Goal: Information Seeking & Learning: Find specific fact

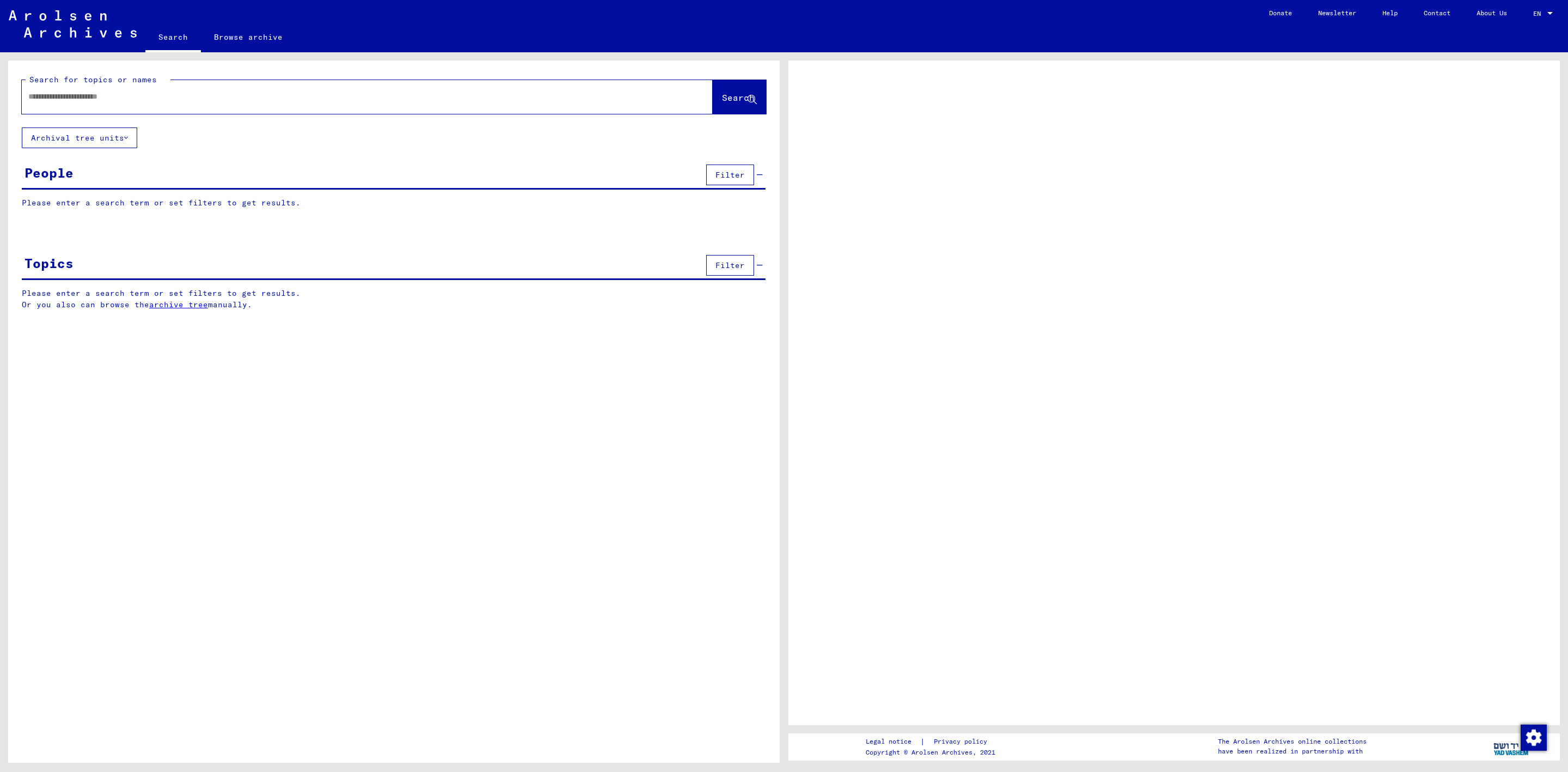
click at [91, 105] on div at bounding box center [354, 97] width 665 height 25
click at [91, 98] on input "text" at bounding box center [357, 96] width 659 height 11
paste input "**********"
type input "**********"
click at [725, 105] on button "Search" at bounding box center [739, 97] width 53 height 34
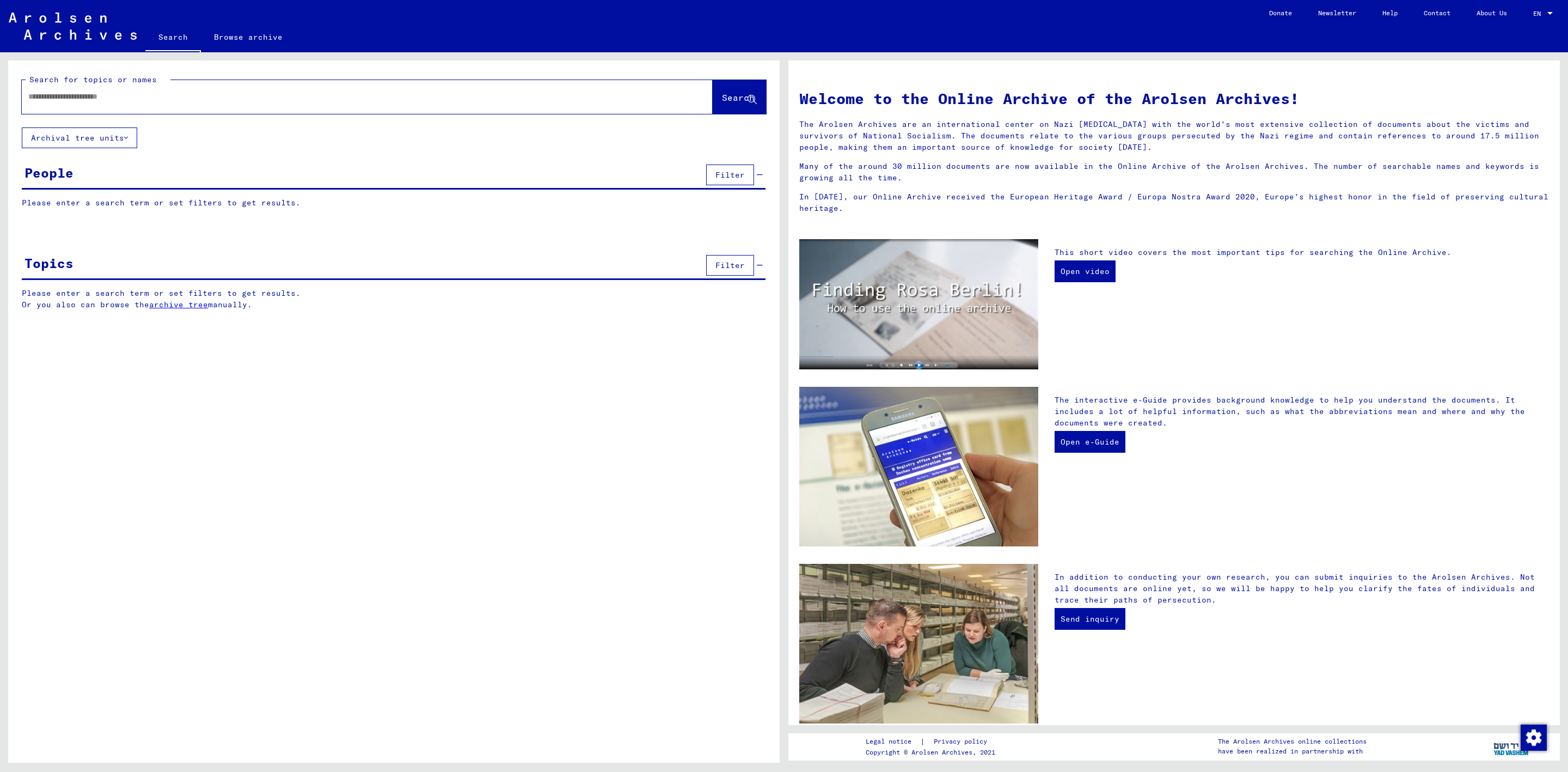
click at [109, 87] on div at bounding box center [351, 97] width 659 height 25
click at [109, 92] on input "text" at bounding box center [354, 96] width 652 height 11
paste input "**********"
type input "**********"
click at [717, 85] on button "Search" at bounding box center [739, 97] width 53 height 34
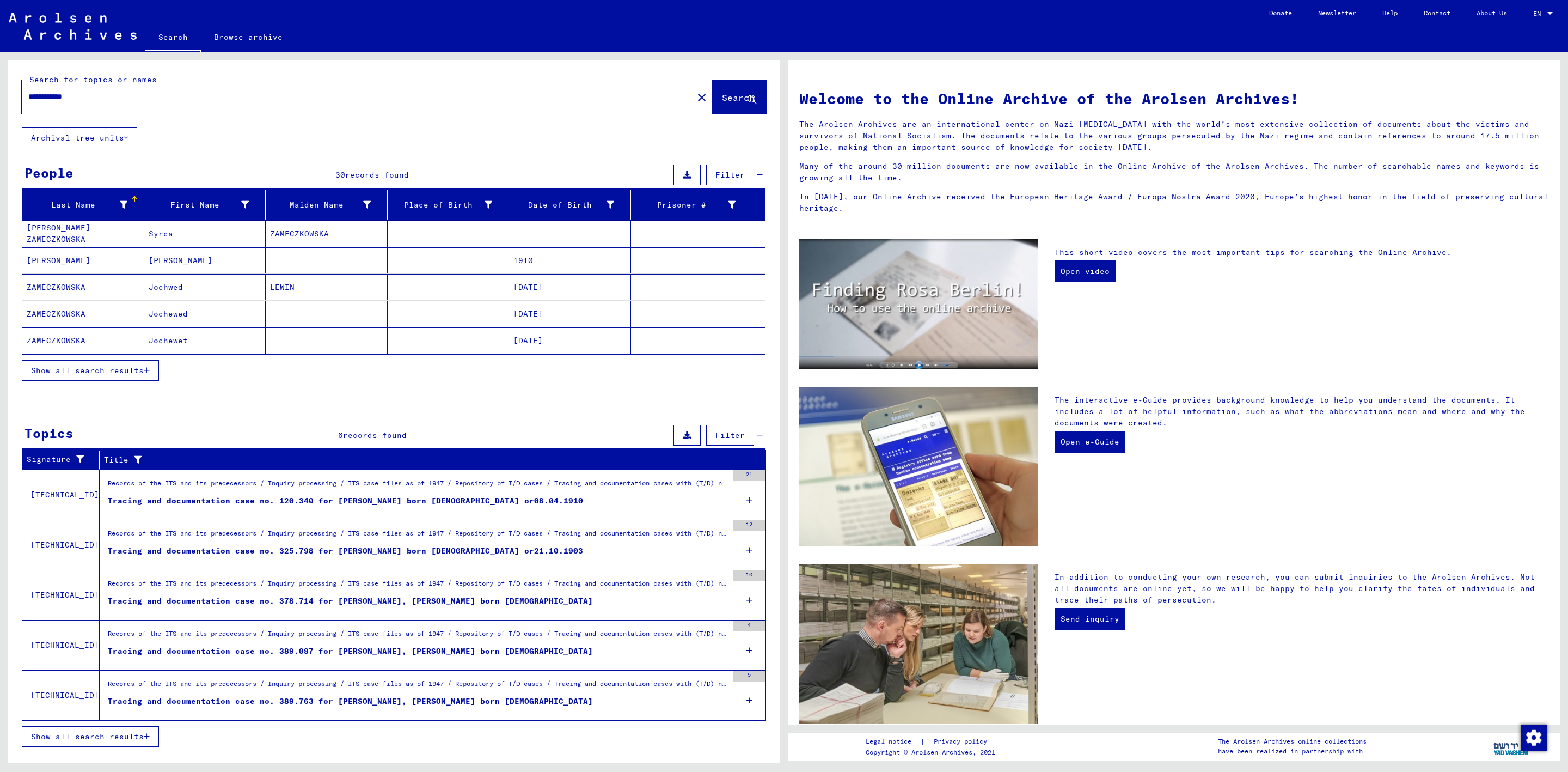
click at [124, 373] on span "Show all search results" at bounding box center [87, 370] width 112 height 10
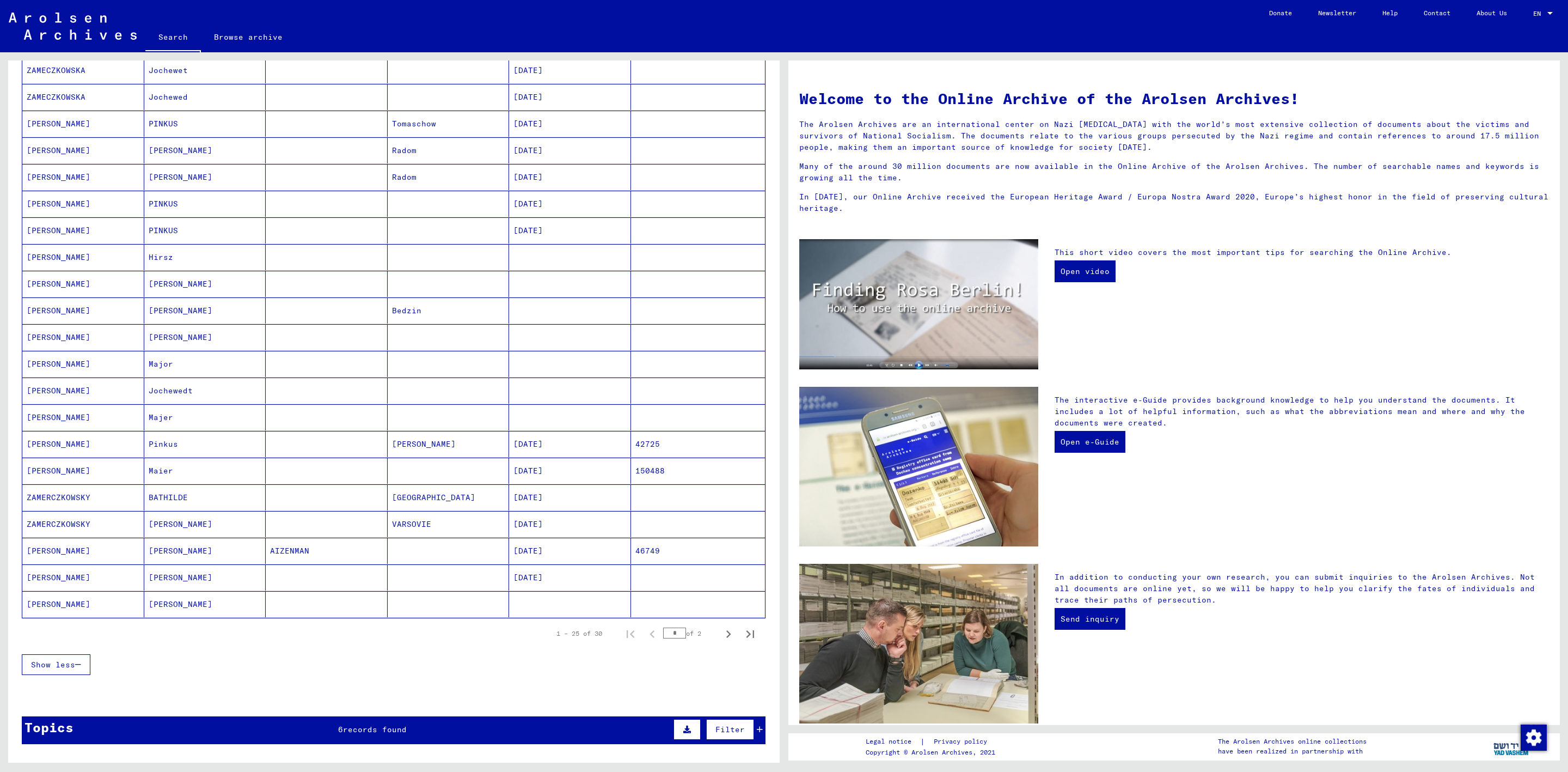
scroll to position [272, 0]
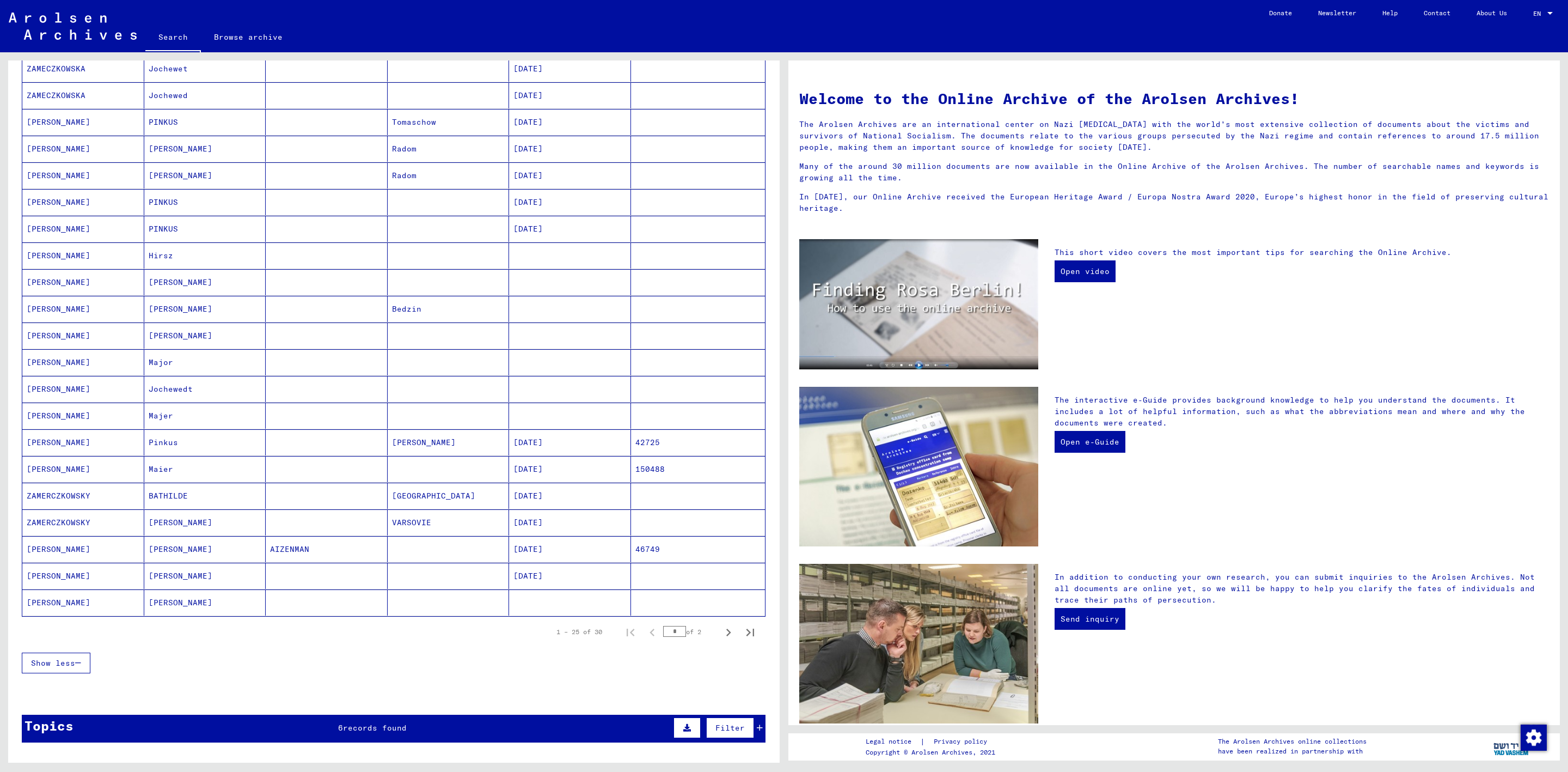
click at [175, 349] on mat-cell "[PERSON_NAME]" at bounding box center [205, 335] width 122 height 26
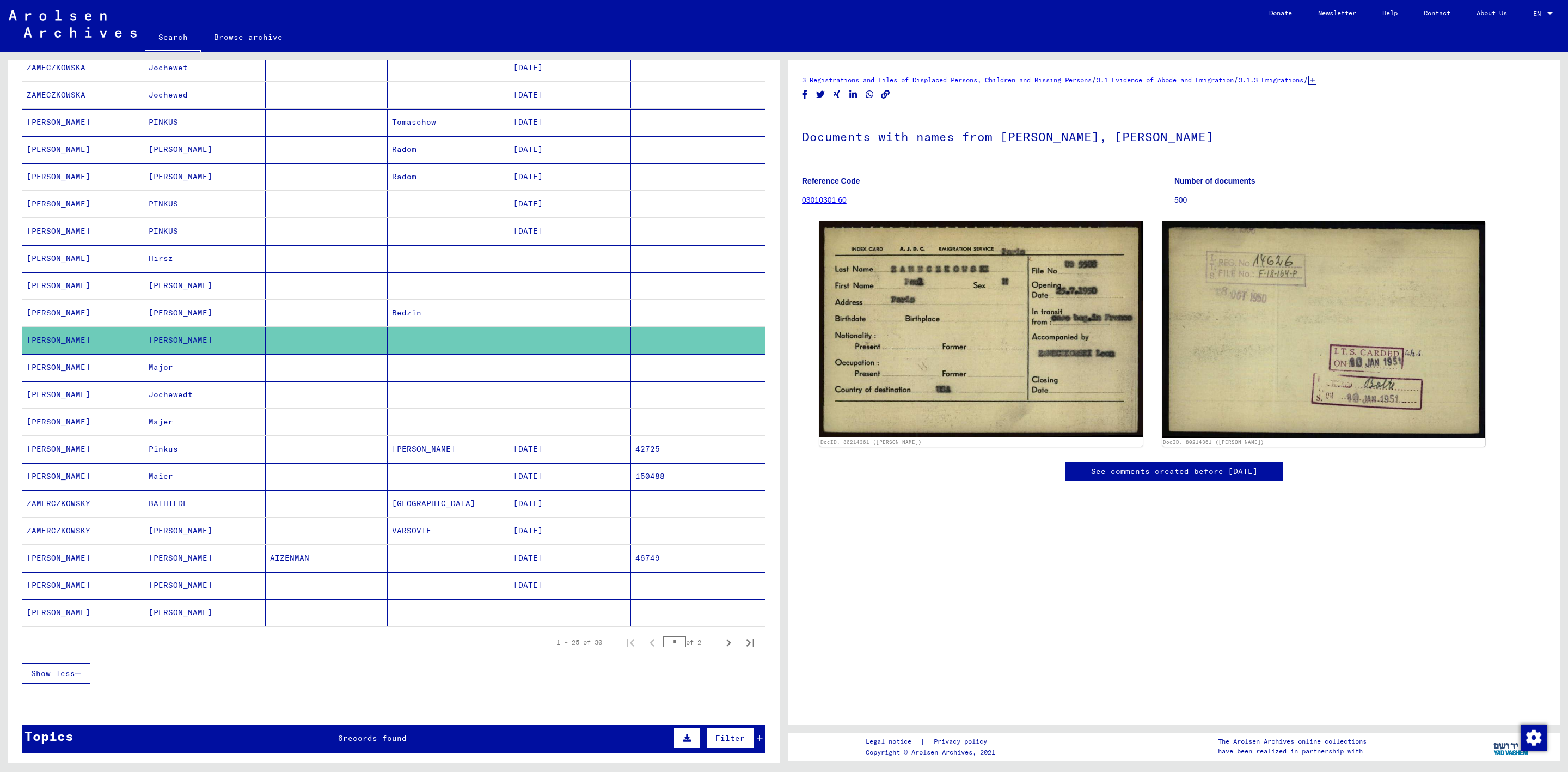
click at [217, 311] on mat-cell "[PERSON_NAME]" at bounding box center [205, 313] width 122 height 27
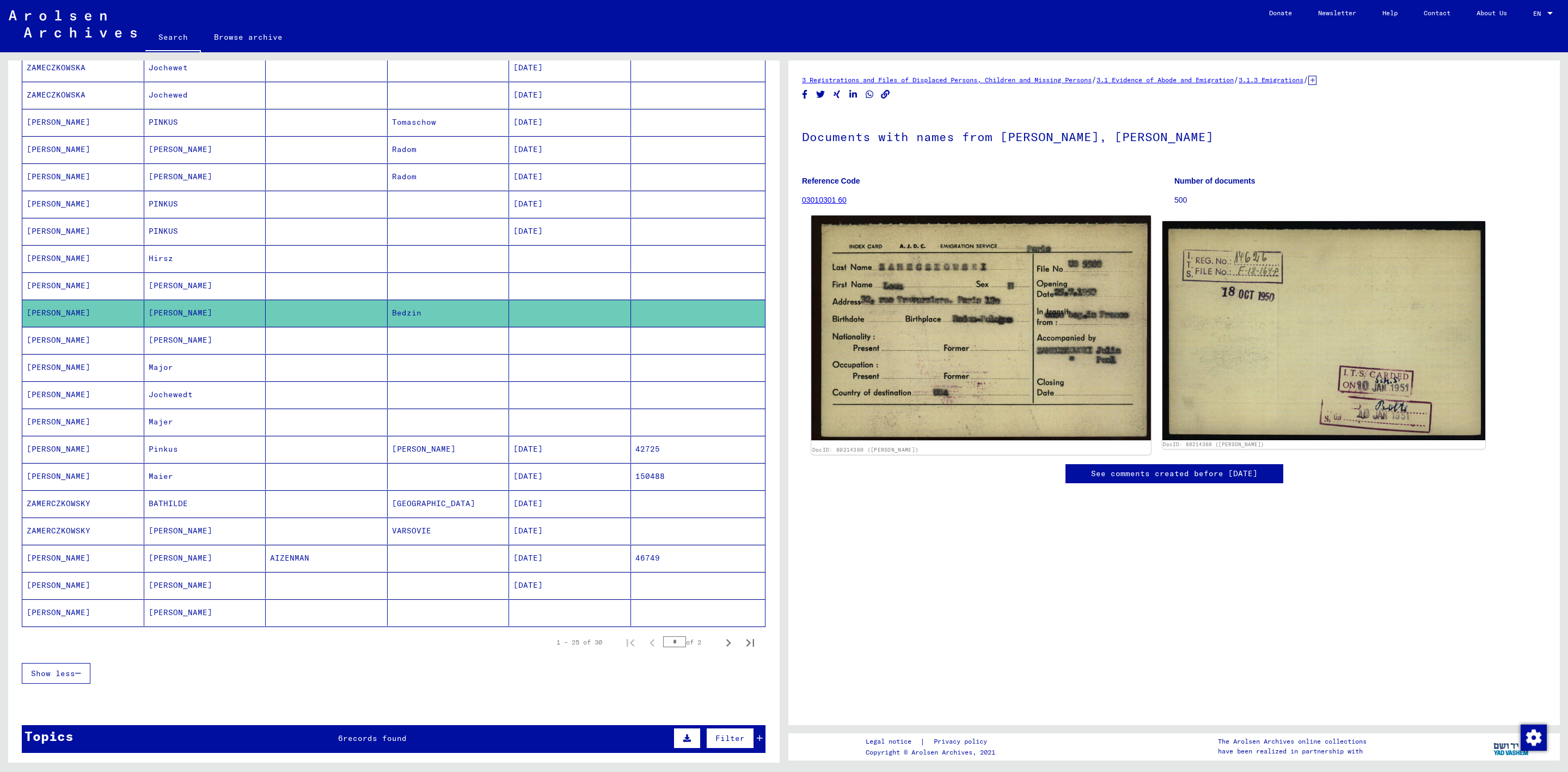
click at [916, 324] on img at bounding box center [981, 328] width 339 height 224
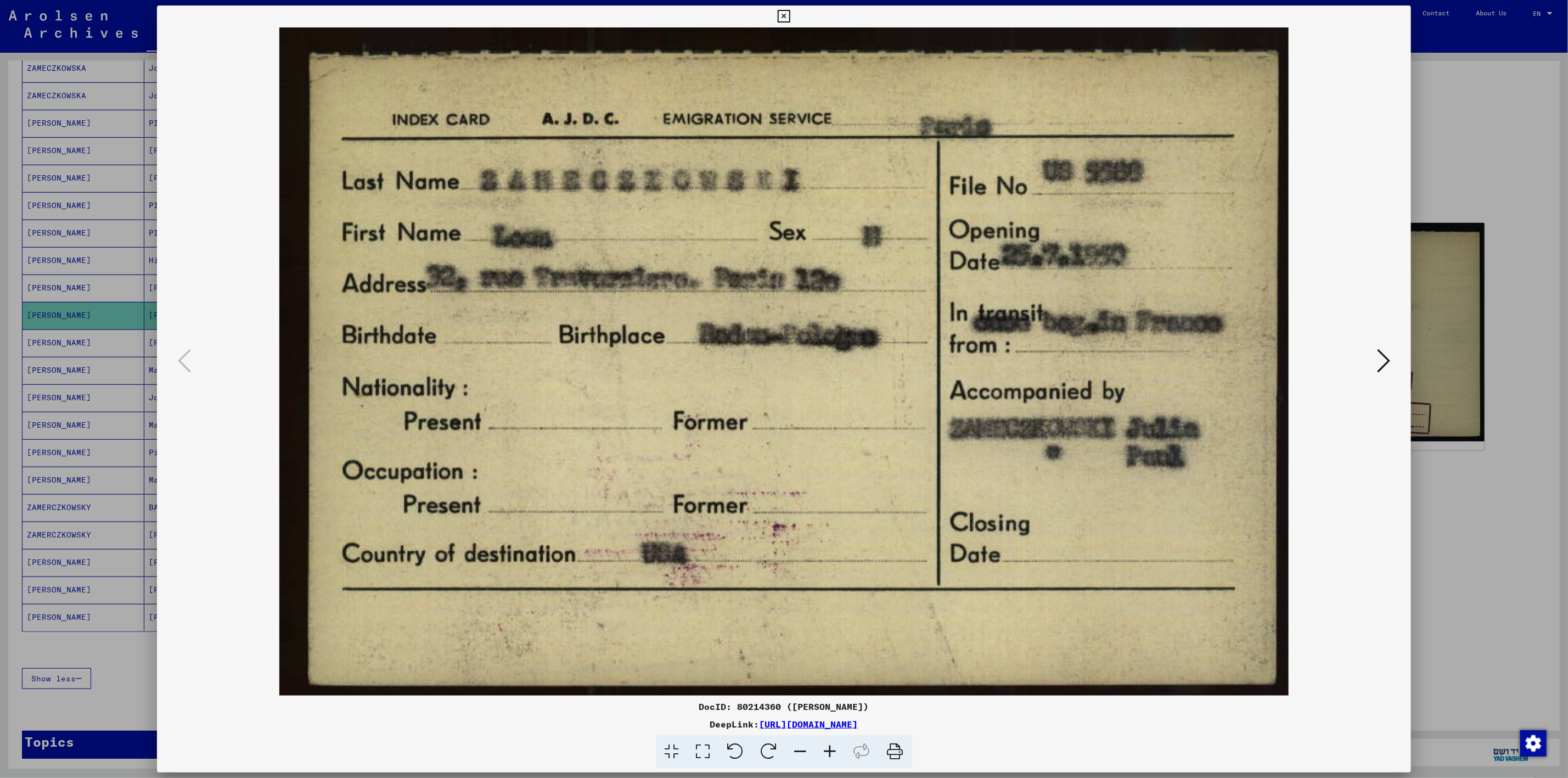
click at [1536, 341] on div at bounding box center [784, 389] width 1568 height 778
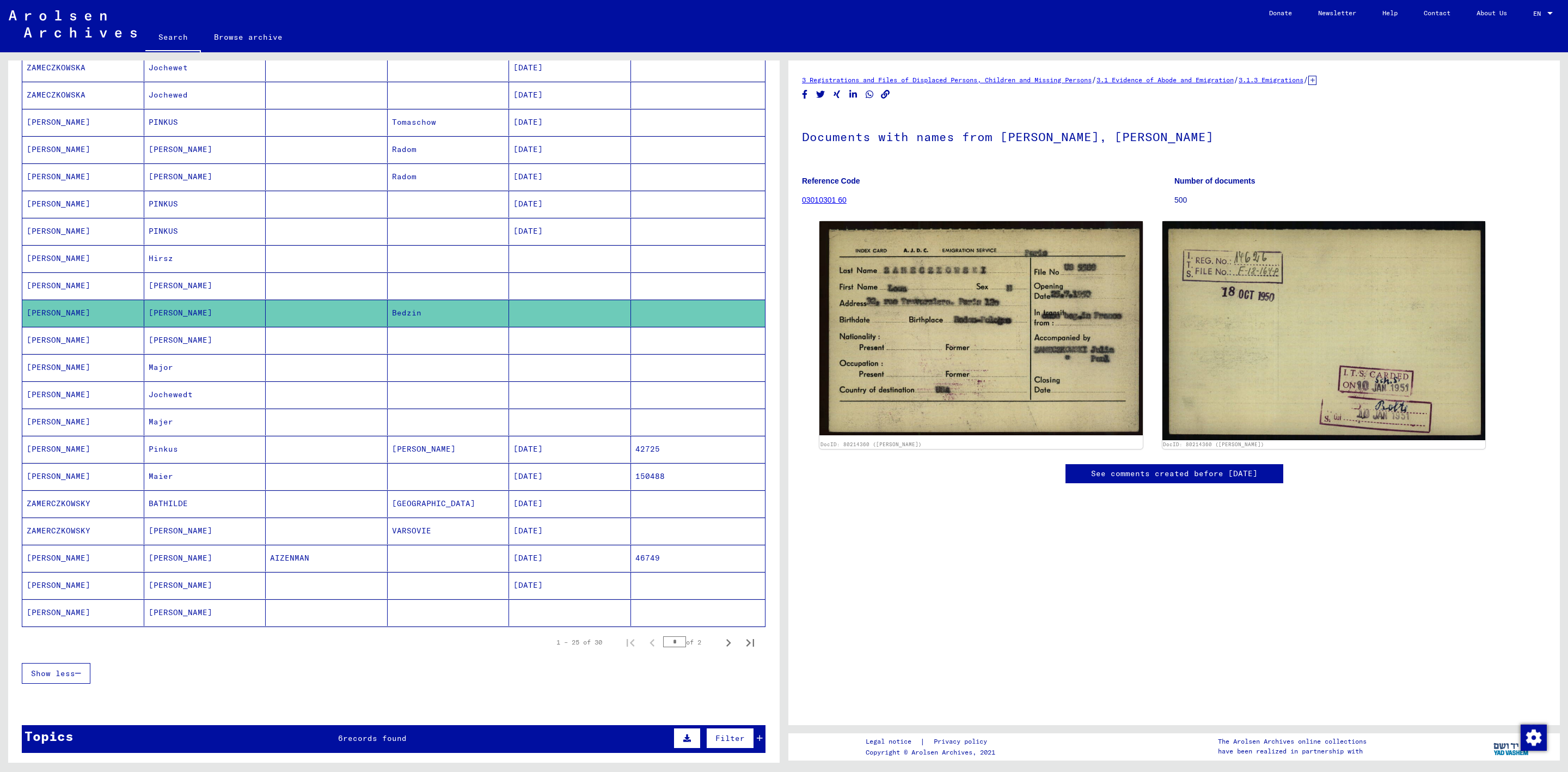
click at [193, 342] on mat-cell "[PERSON_NAME]" at bounding box center [205, 340] width 122 height 27
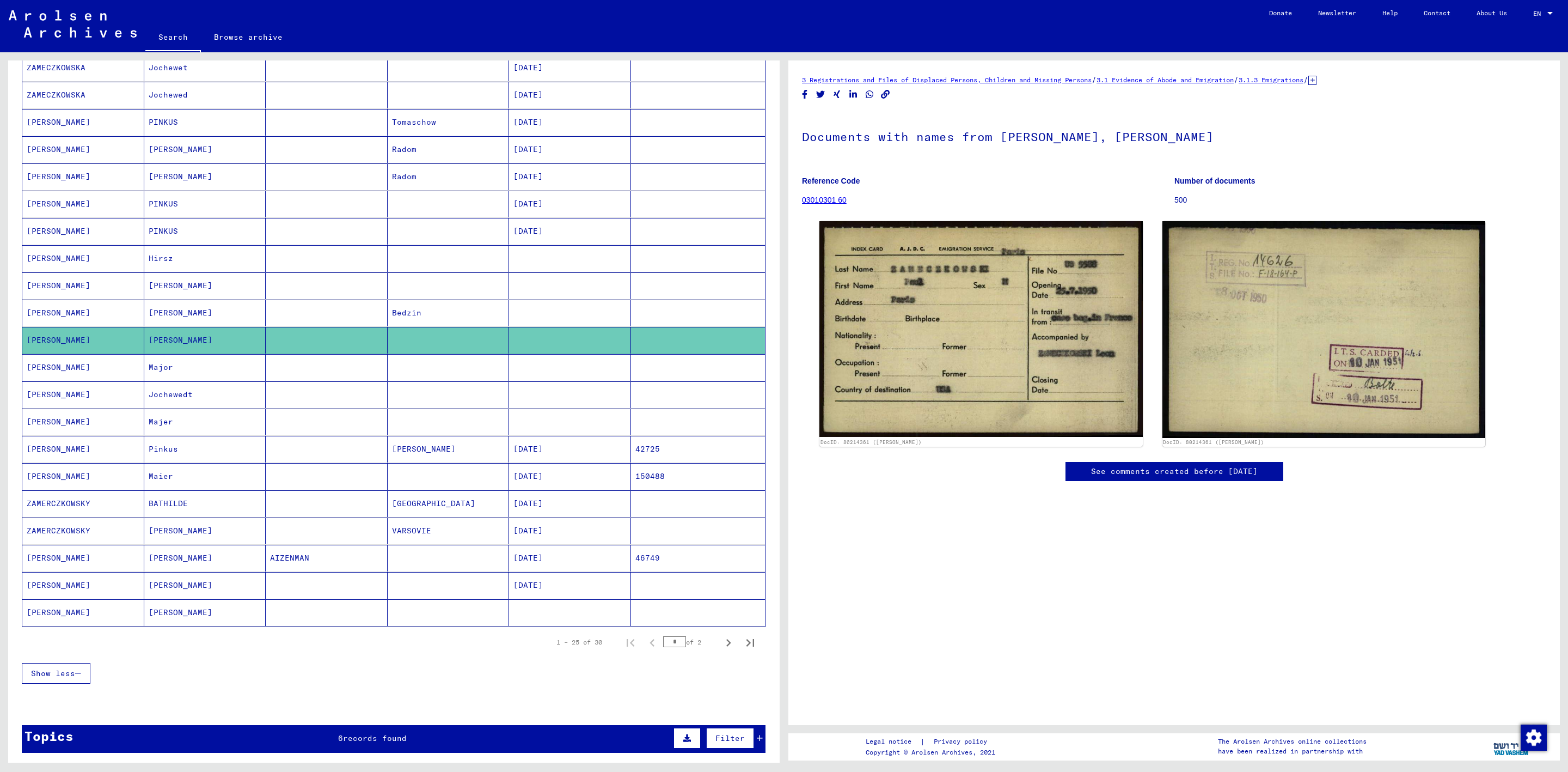
click at [208, 292] on mat-cell "[PERSON_NAME]" at bounding box center [205, 286] width 122 height 27
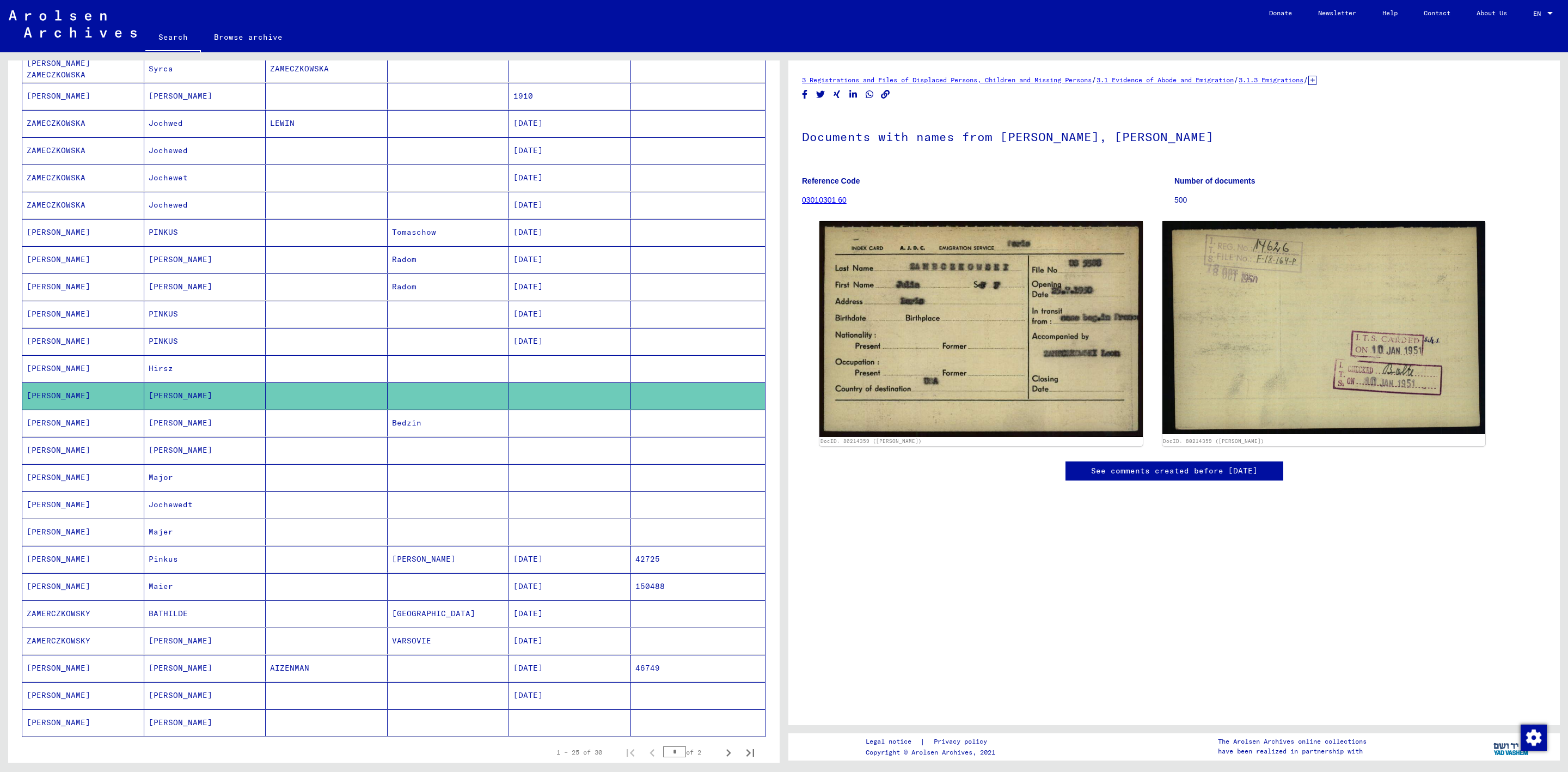
scroll to position [166, 0]
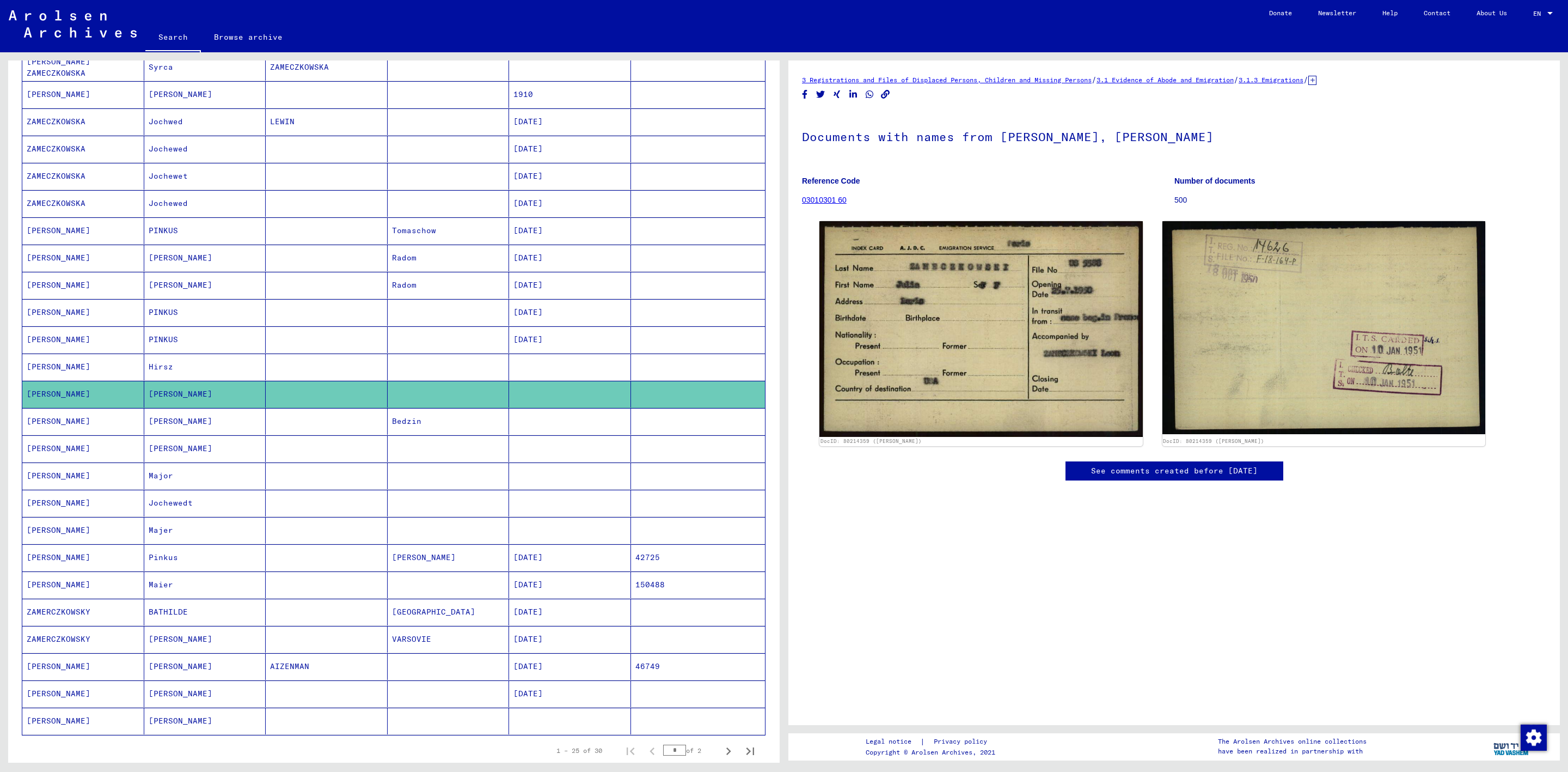
click at [242, 292] on mat-cell "[PERSON_NAME]" at bounding box center [205, 286] width 122 height 27
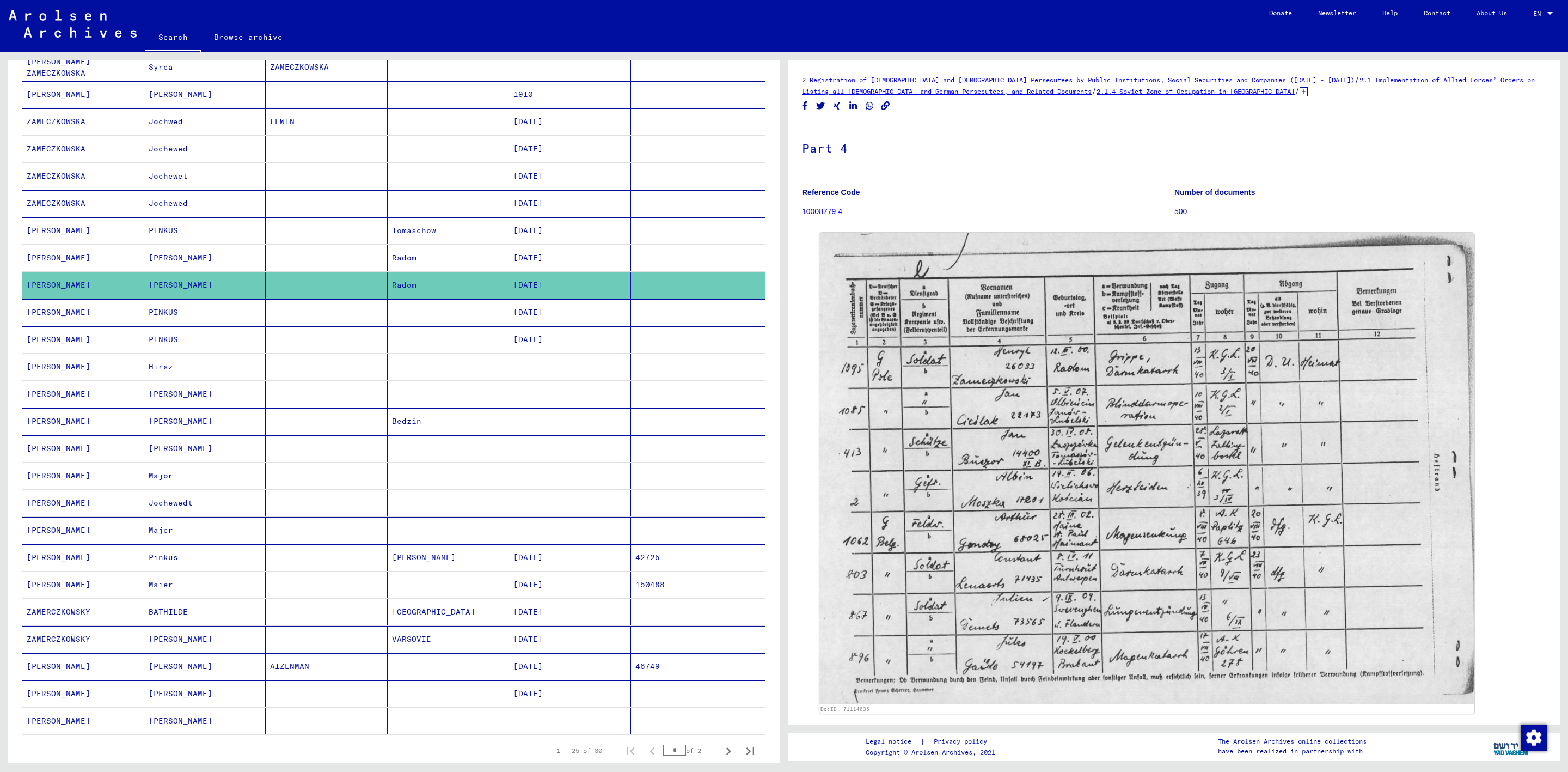
click at [229, 263] on mat-cell "[PERSON_NAME]" at bounding box center [205, 258] width 122 height 27
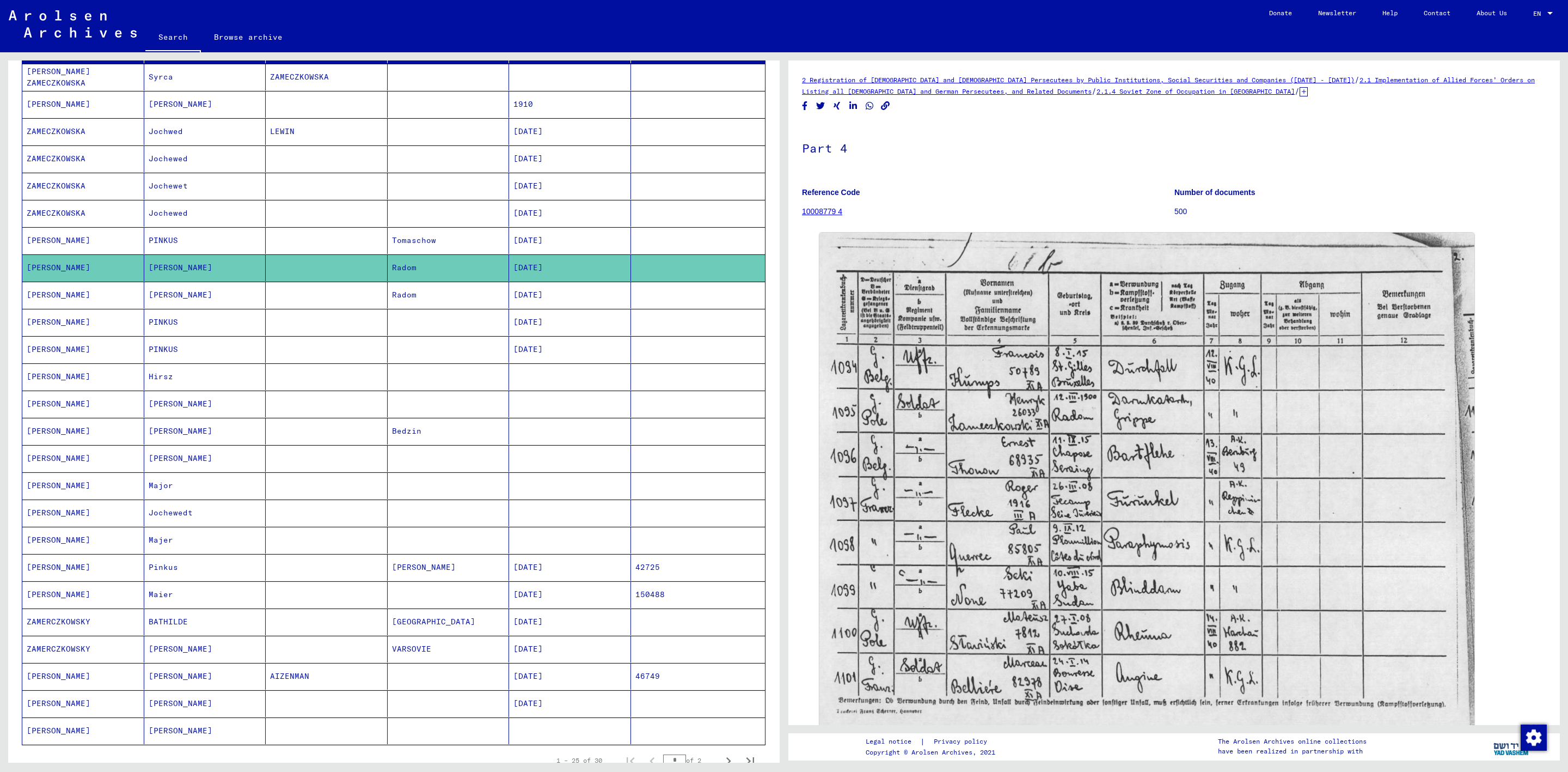
scroll to position [221, 0]
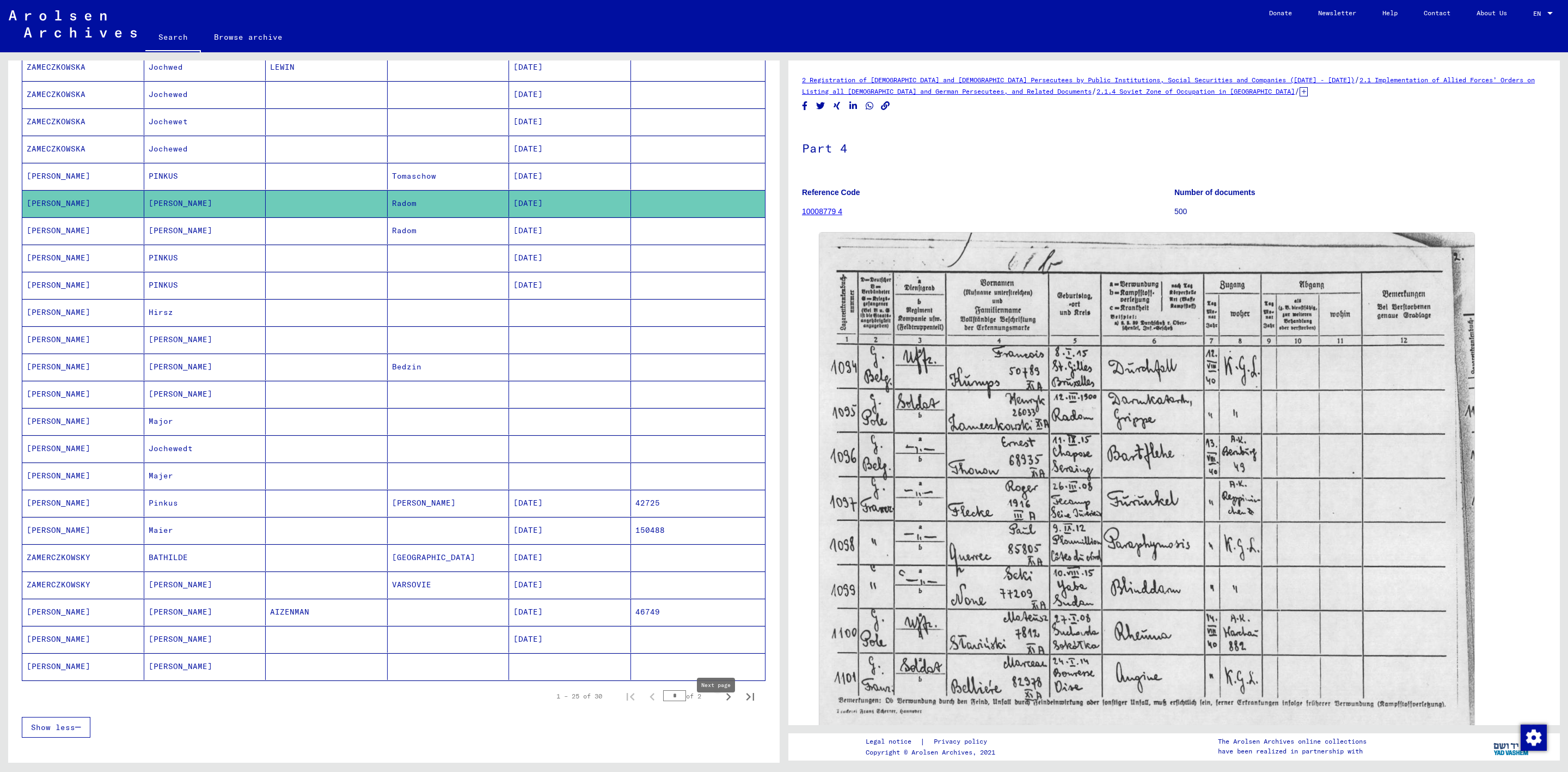
click at [721, 705] on icon "Next page" at bounding box center [728, 696] width 15 height 15
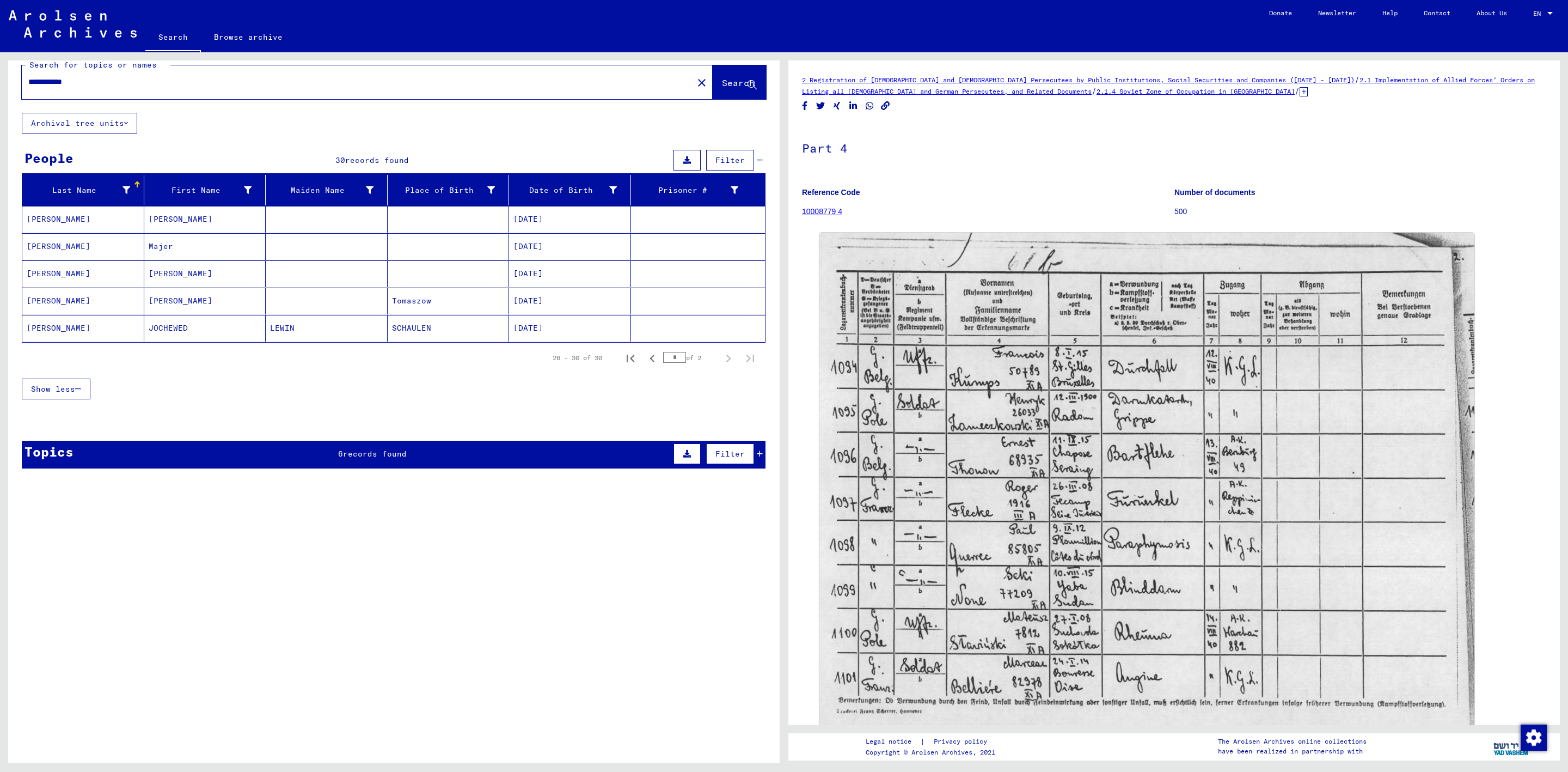
click at [252, 217] on mat-cell "[PERSON_NAME]" at bounding box center [205, 220] width 122 height 27
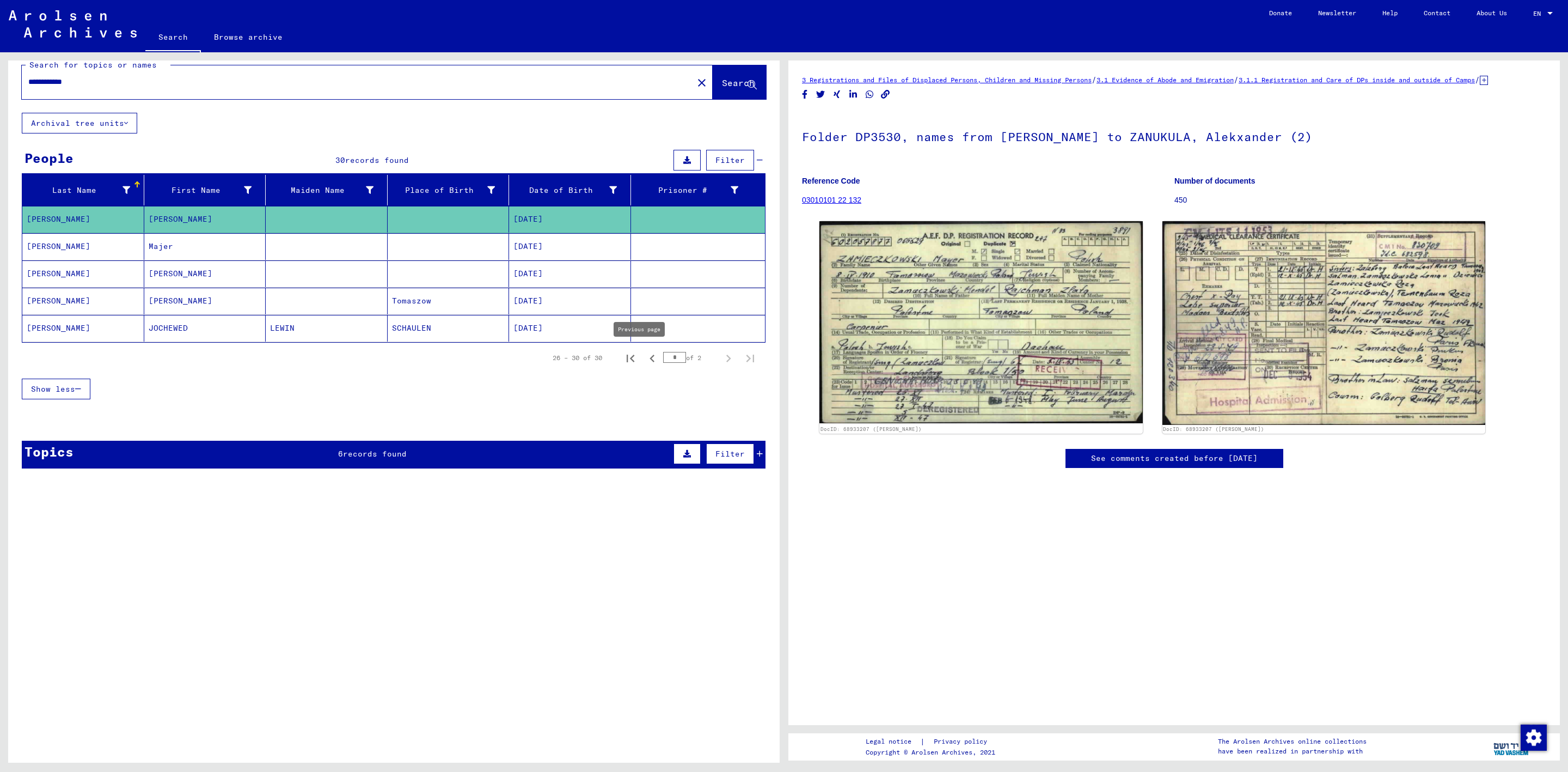
click at [645, 356] on icon "Previous page" at bounding box center [653, 358] width 15 height 15
type input "*"
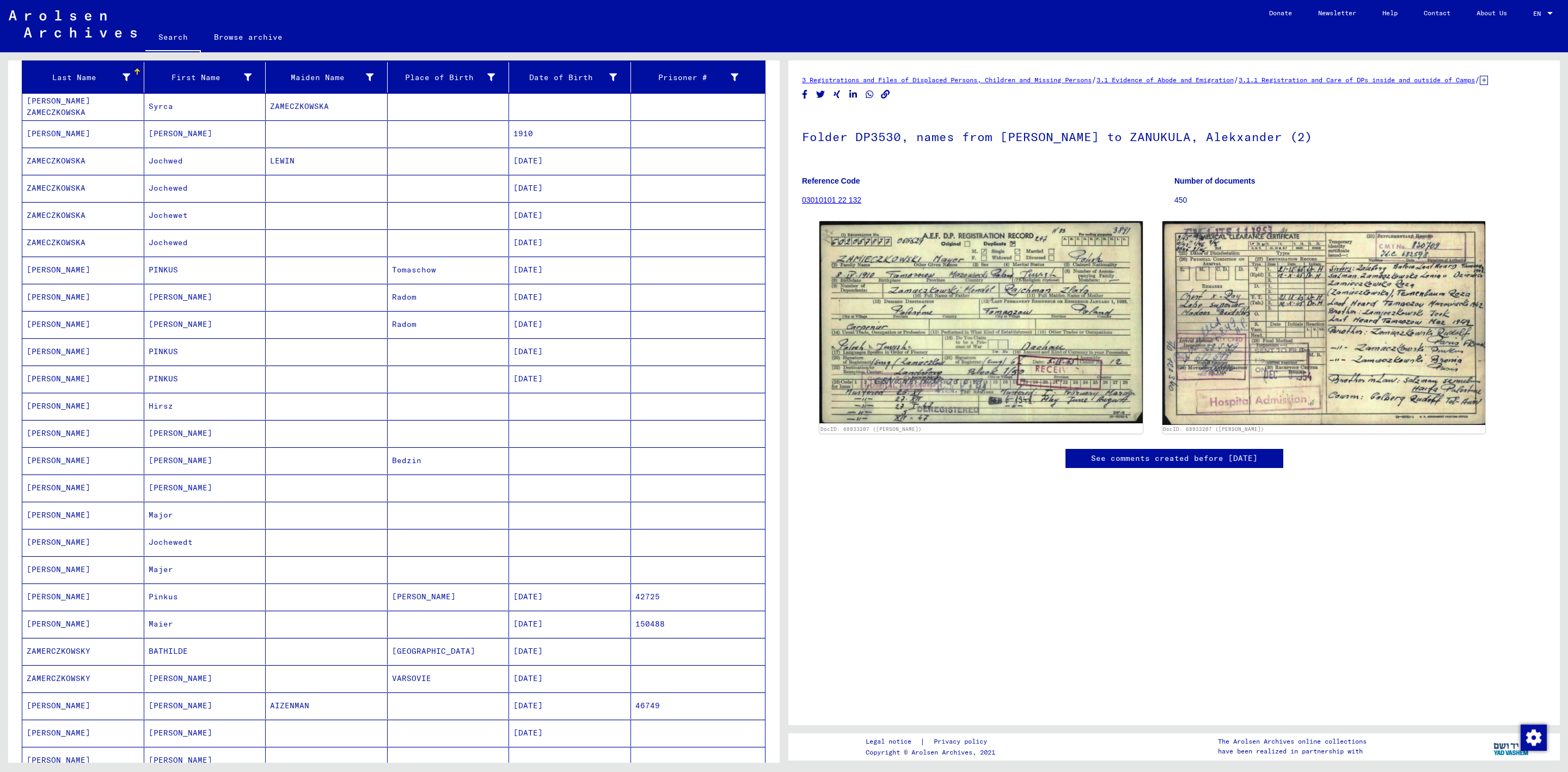
scroll to position [130, 0]
click at [224, 489] on mat-cell "[PERSON_NAME]" at bounding box center [205, 486] width 122 height 27
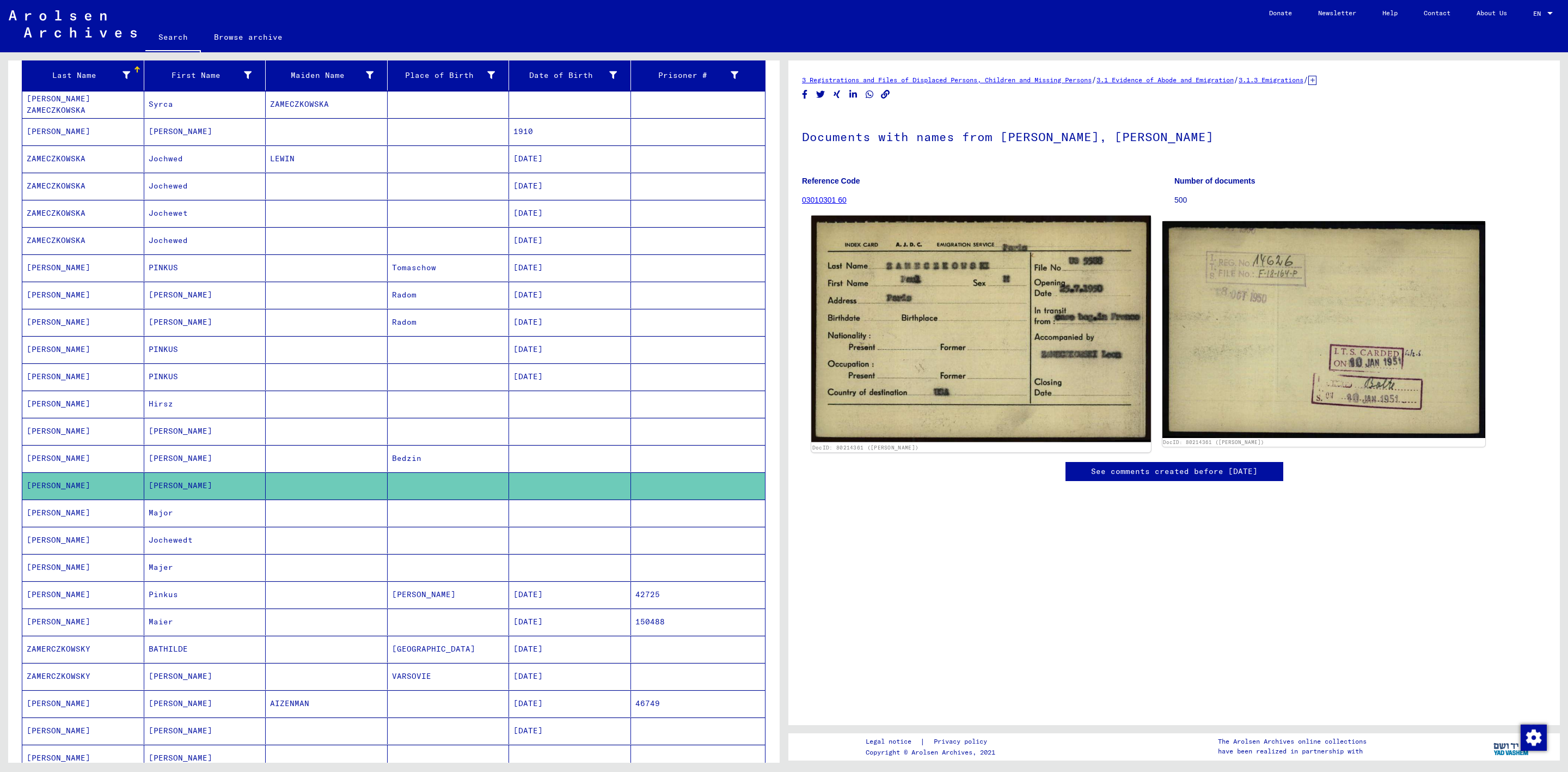
click at [906, 337] on img at bounding box center [981, 329] width 339 height 226
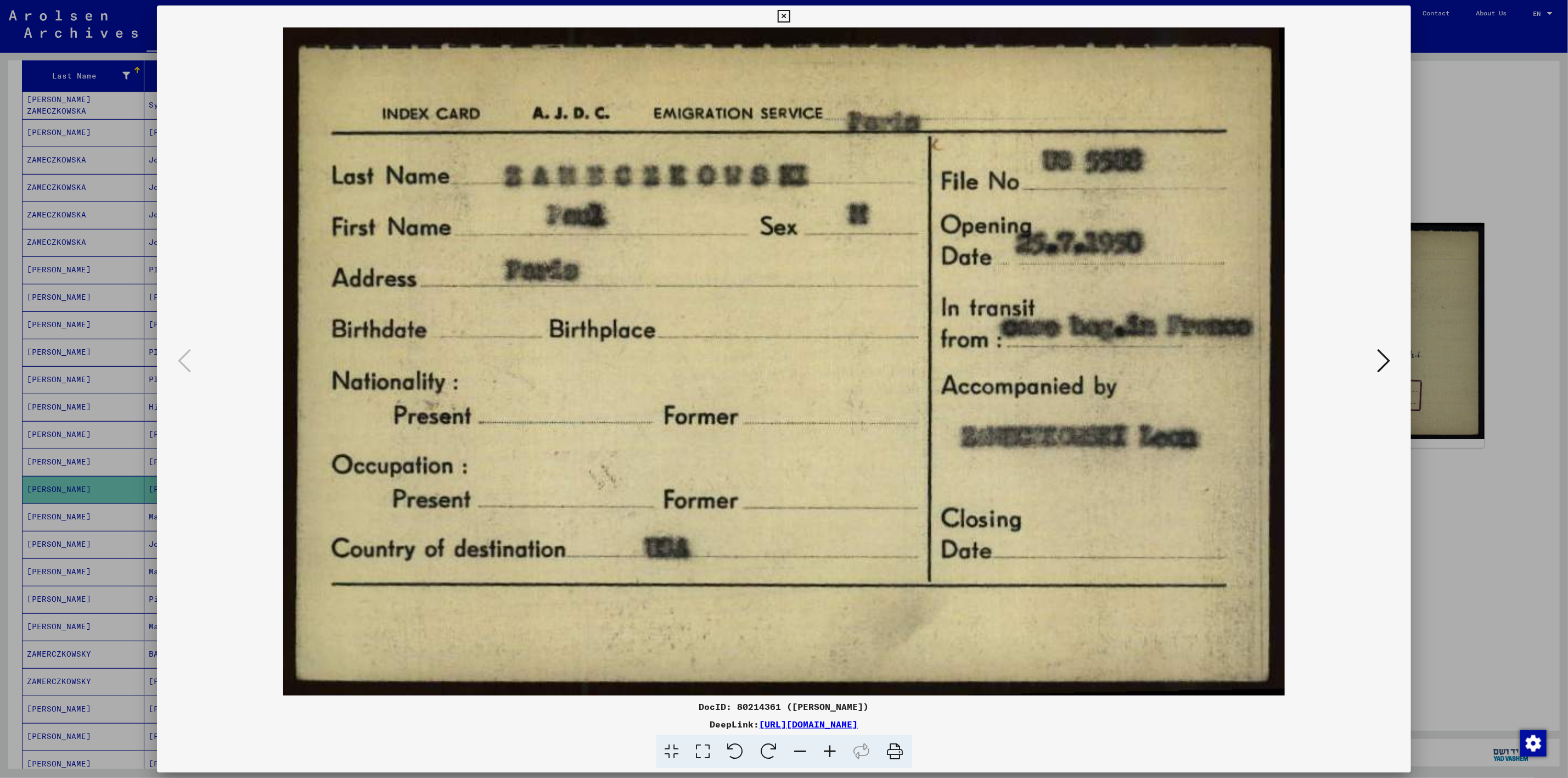
click at [1508, 251] on div at bounding box center [784, 389] width 1568 height 778
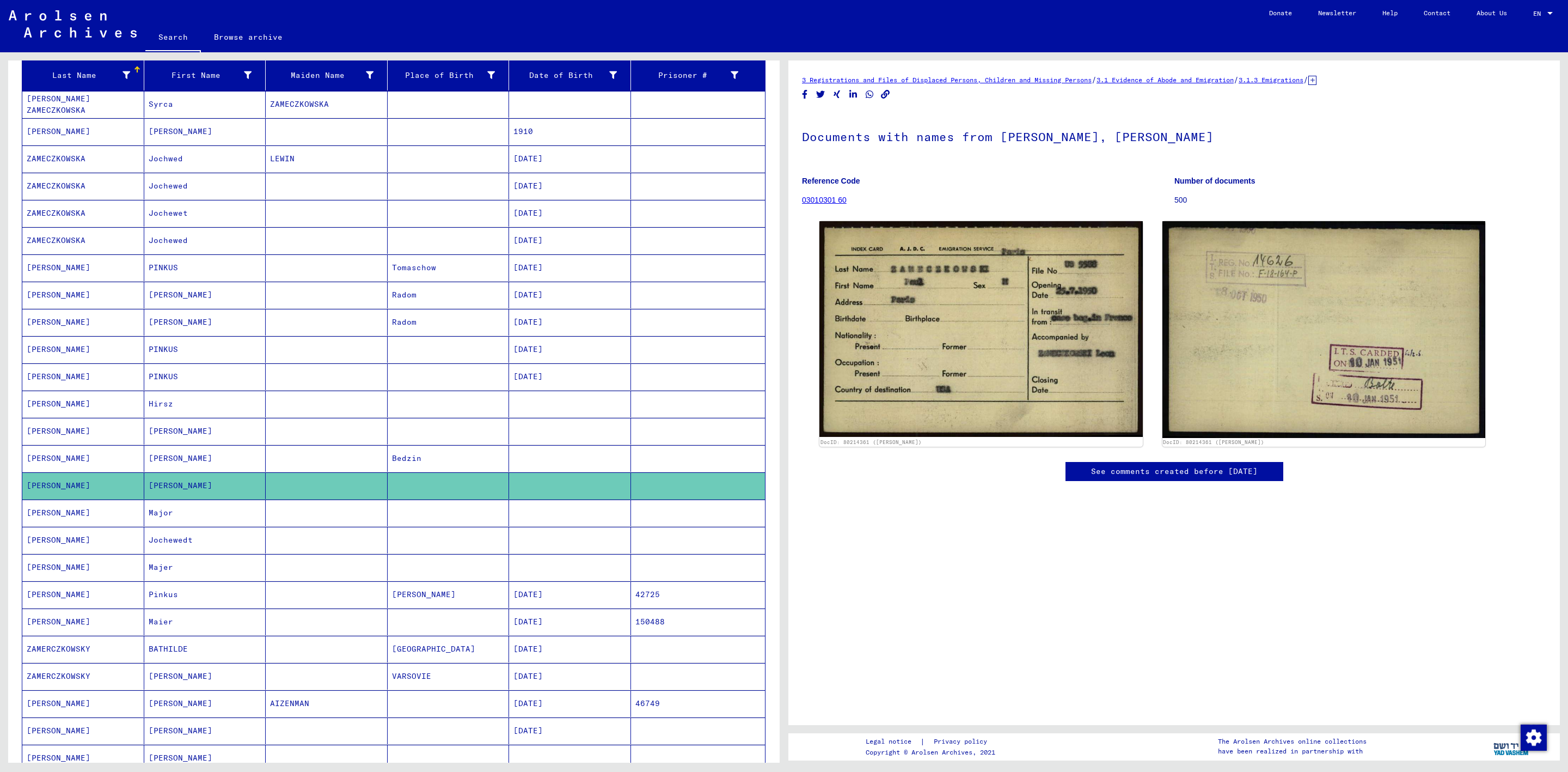
click at [218, 441] on mat-cell "[PERSON_NAME]" at bounding box center [205, 431] width 122 height 27
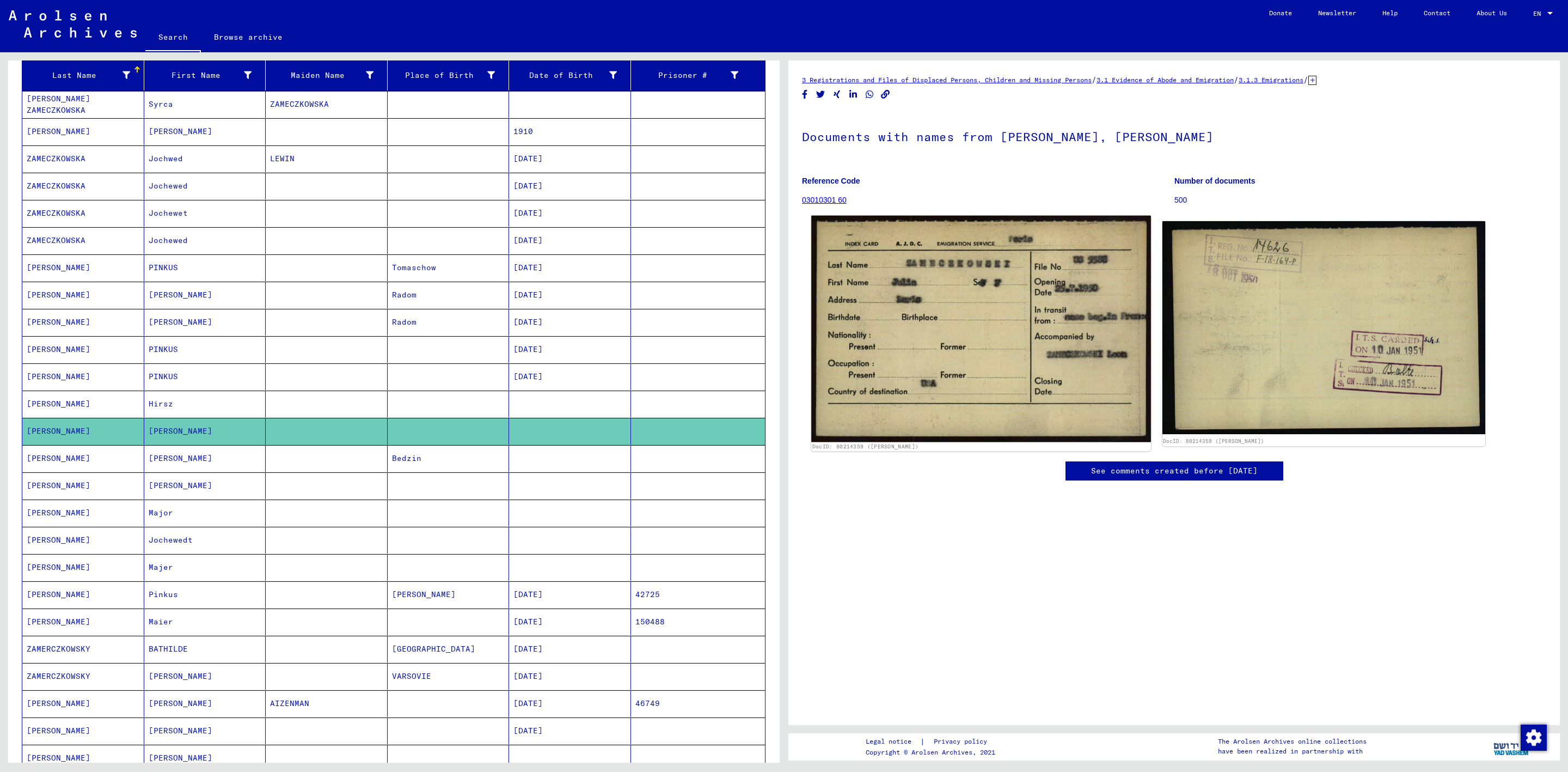
click at [1025, 362] on img at bounding box center [981, 329] width 339 height 226
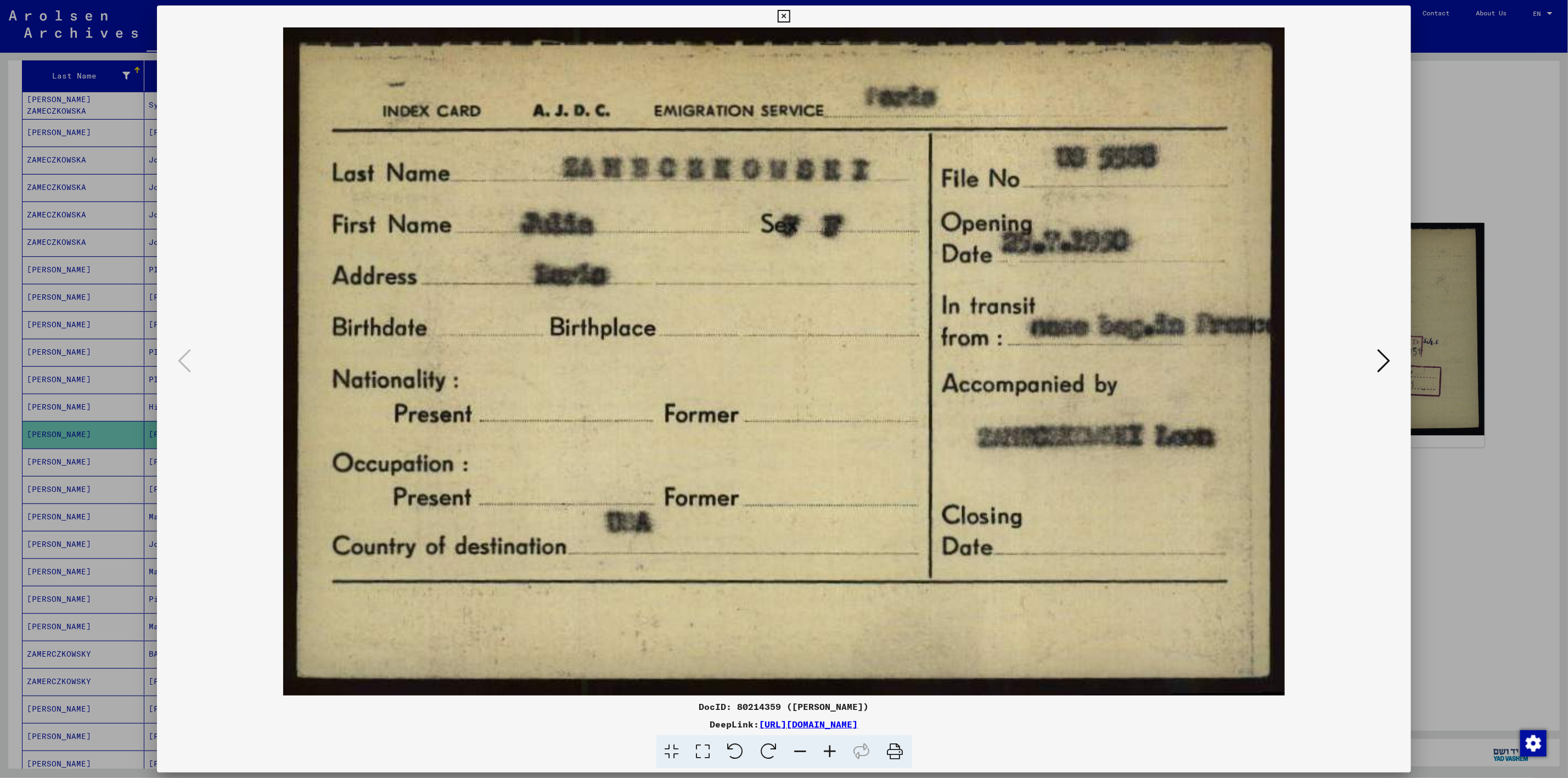
click at [1494, 220] on div at bounding box center [784, 389] width 1568 height 778
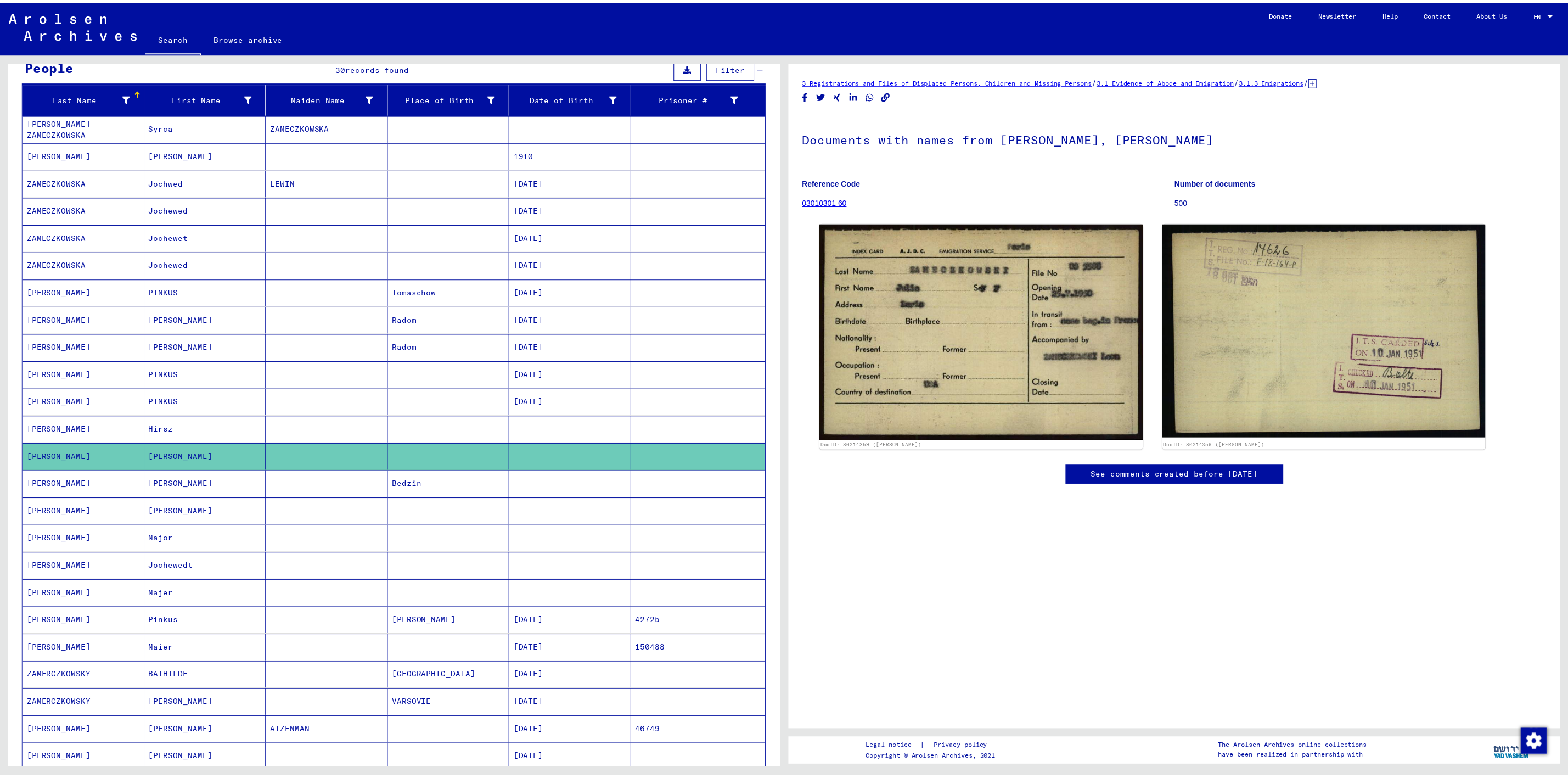
scroll to position [76, 0]
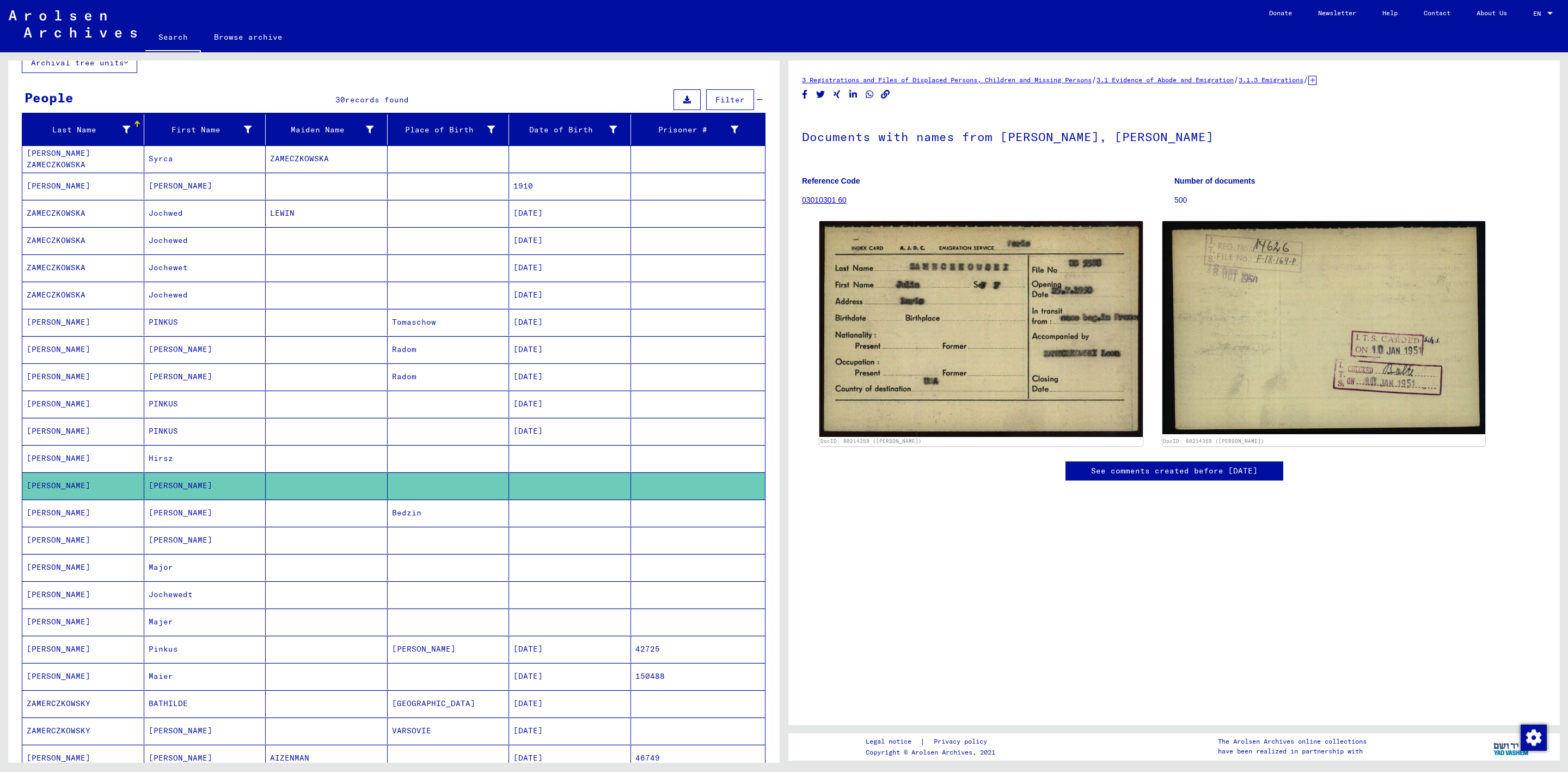
click at [300, 525] on mat-cell at bounding box center [327, 513] width 122 height 27
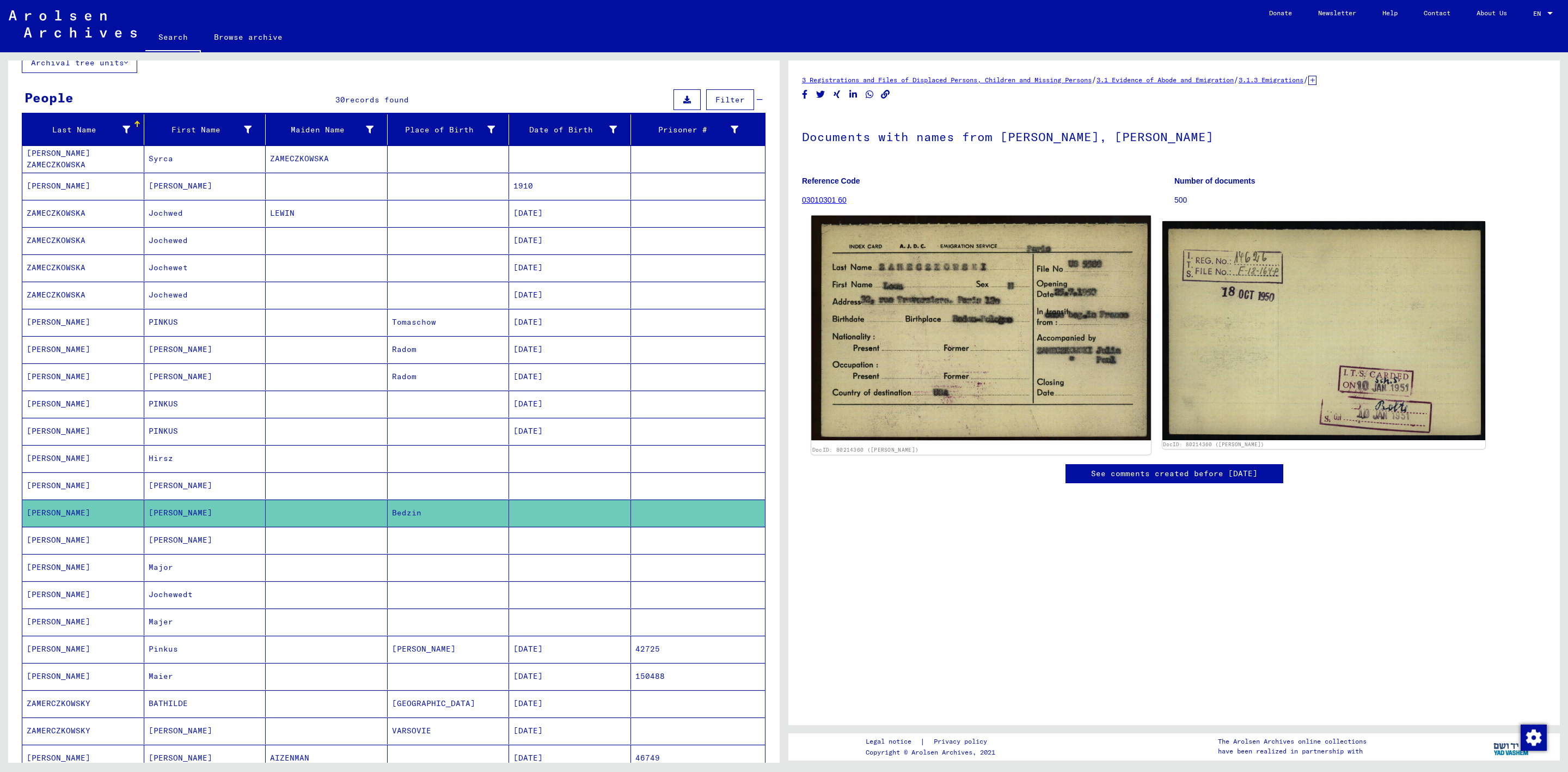
click at [984, 304] on img at bounding box center [981, 328] width 339 height 224
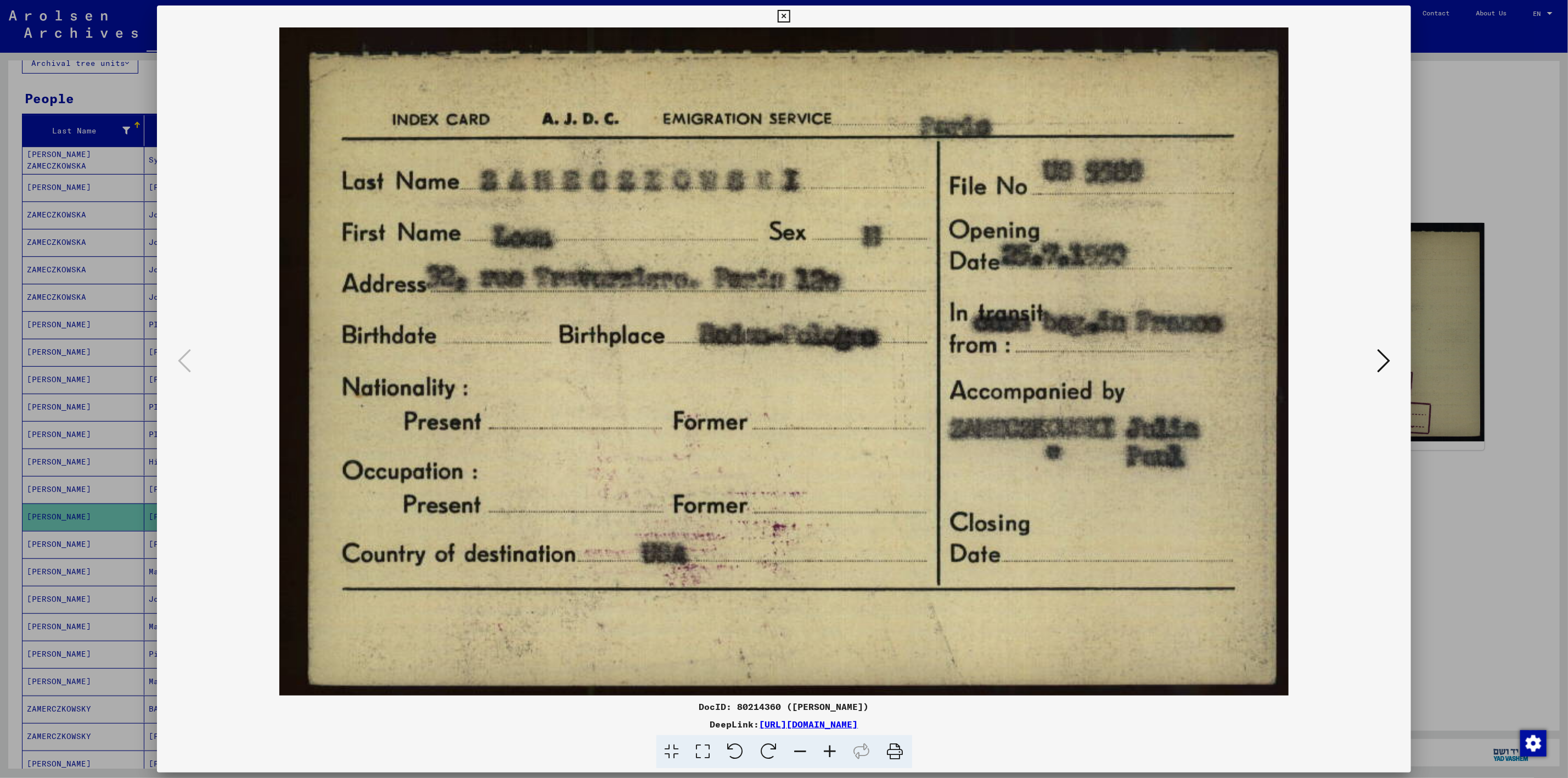
click at [1456, 120] on div at bounding box center [784, 389] width 1568 height 778
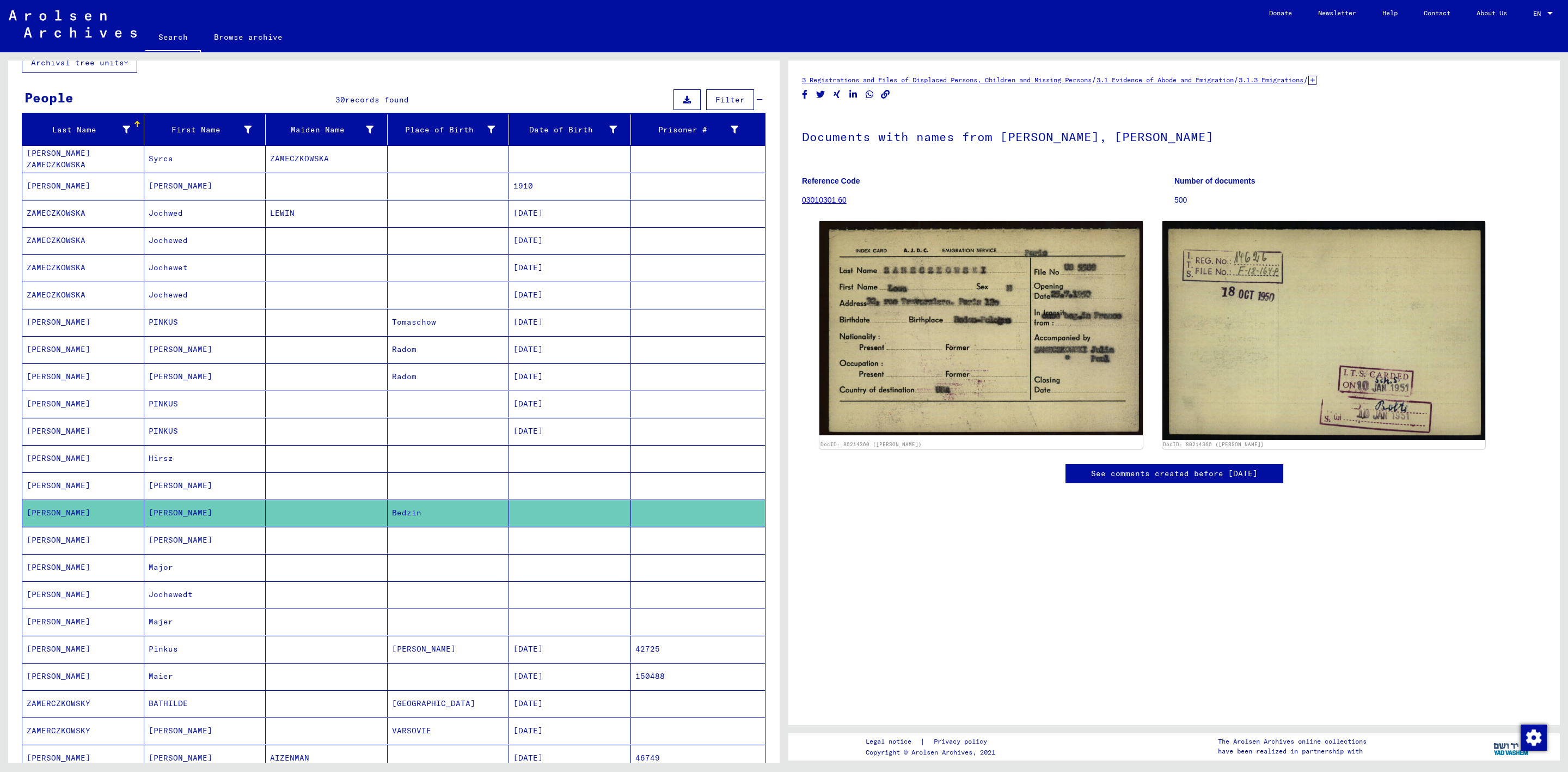
click at [224, 492] on mat-cell "[PERSON_NAME]" at bounding box center [205, 486] width 122 height 27
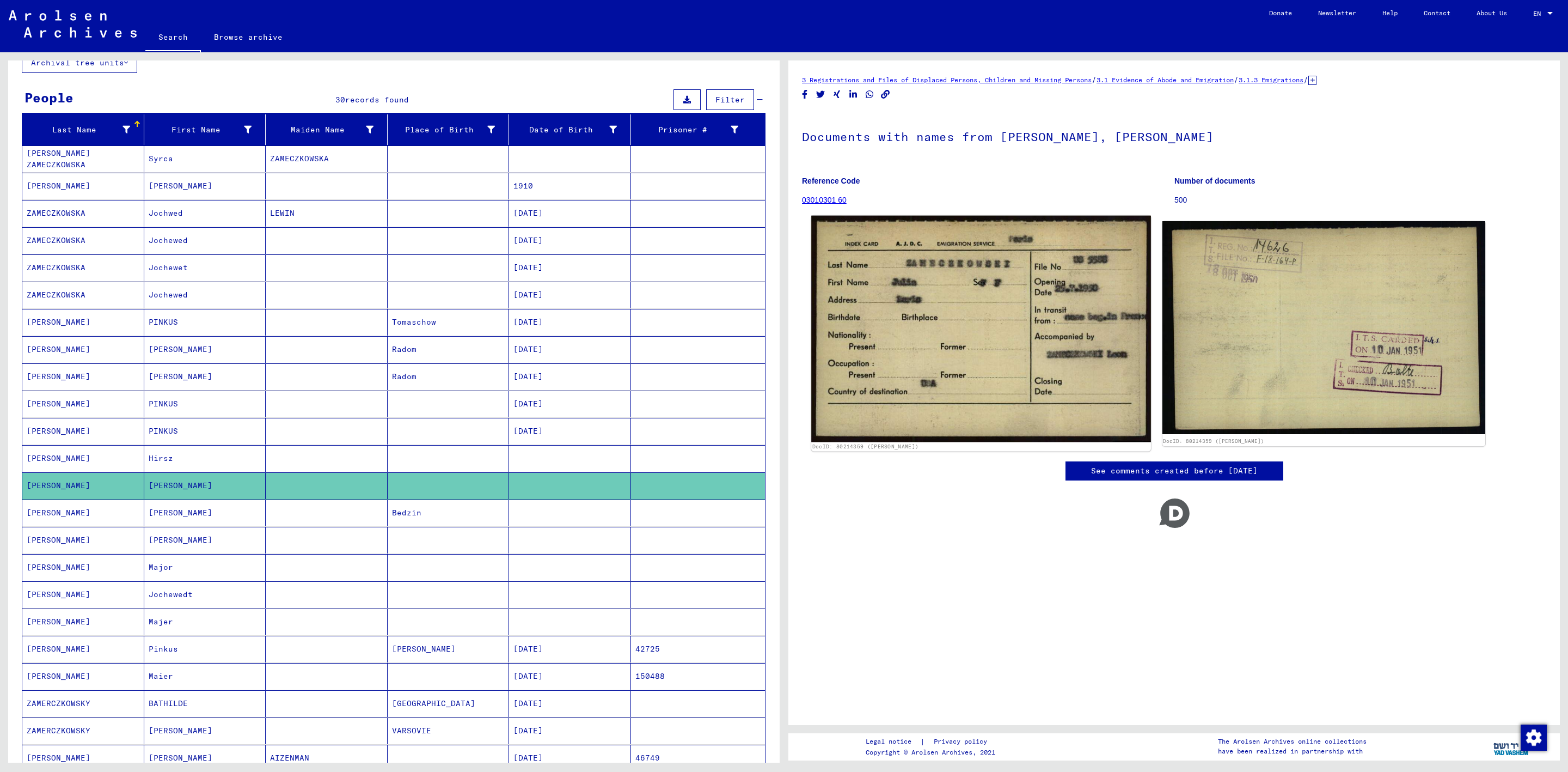
click at [1003, 357] on img at bounding box center [981, 329] width 339 height 226
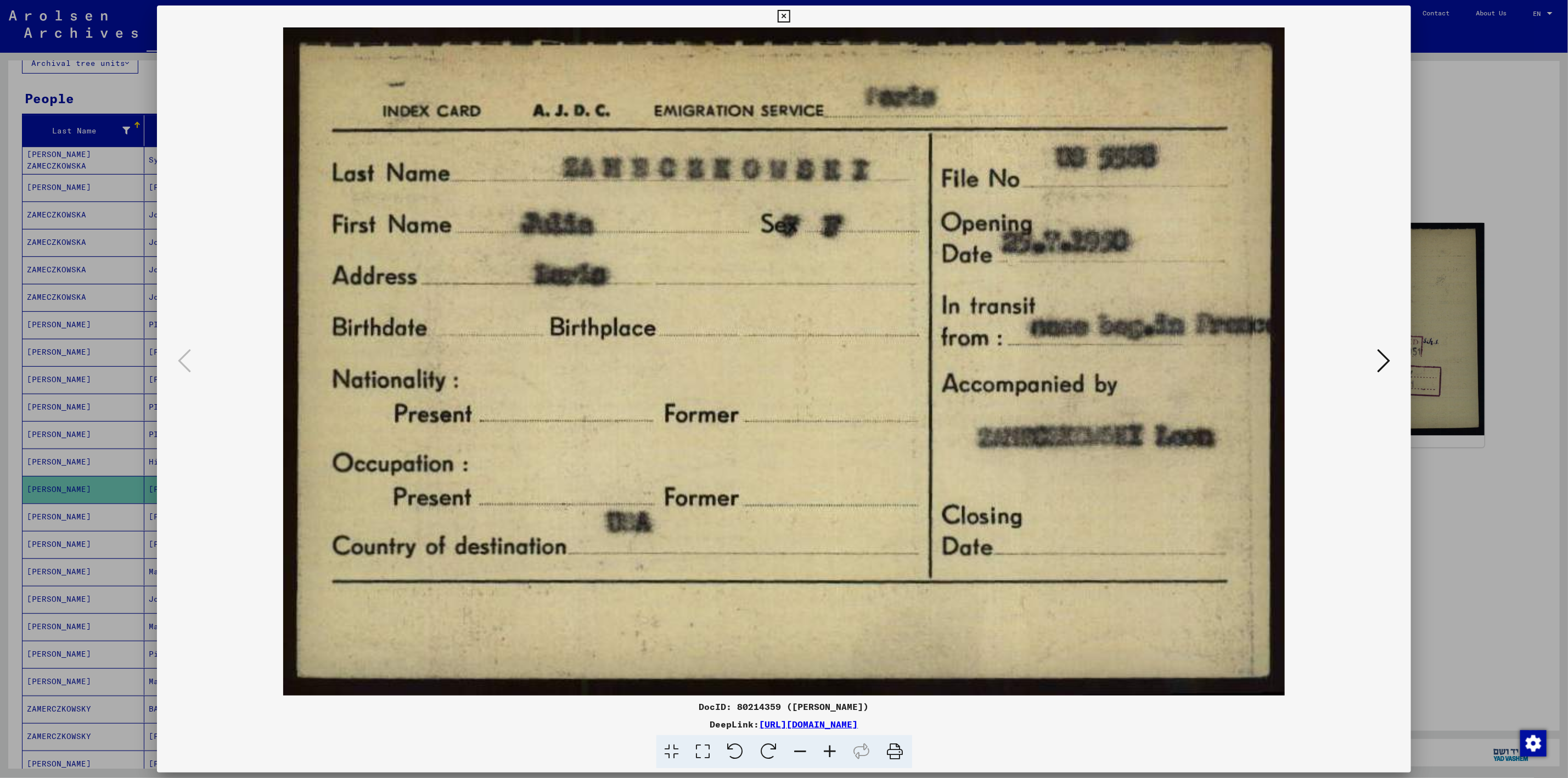
drag, startPoint x: 900, startPoint y: 721, endPoint x: 654, endPoint y: 705, distance: 246.5
click at [654, 705] on div "DocID: 80214359 ([PERSON_NAME]) DeepLink: [URL][DOMAIN_NAME]" at bounding box center [784, 734] width 1255 height 69
click at [1507, 325] on div at bounding box center [784, 389] width 1568 height 778
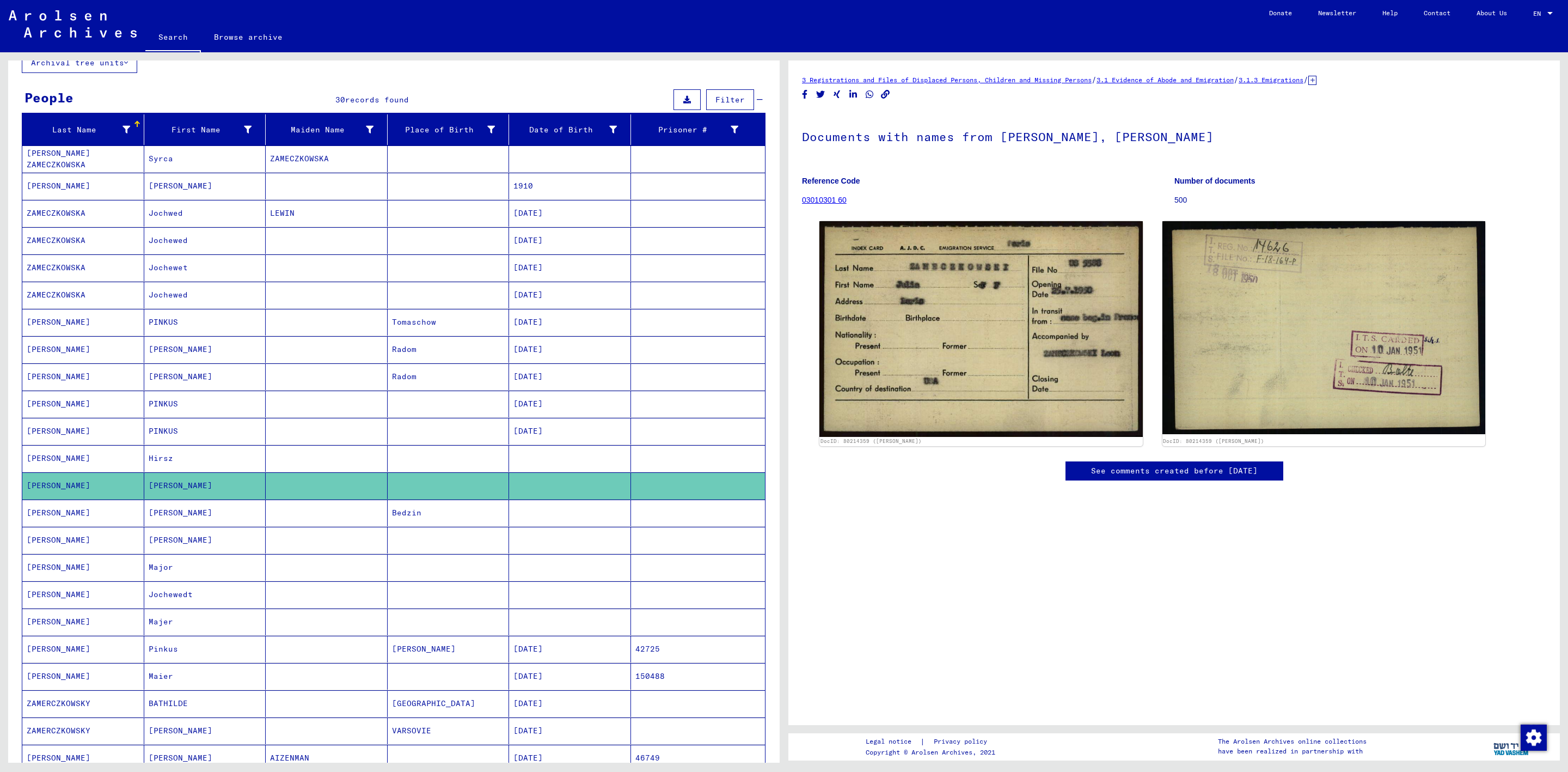
click at [270, 519] on mat-cell at bounding box center [327, 513] width 122 height 27
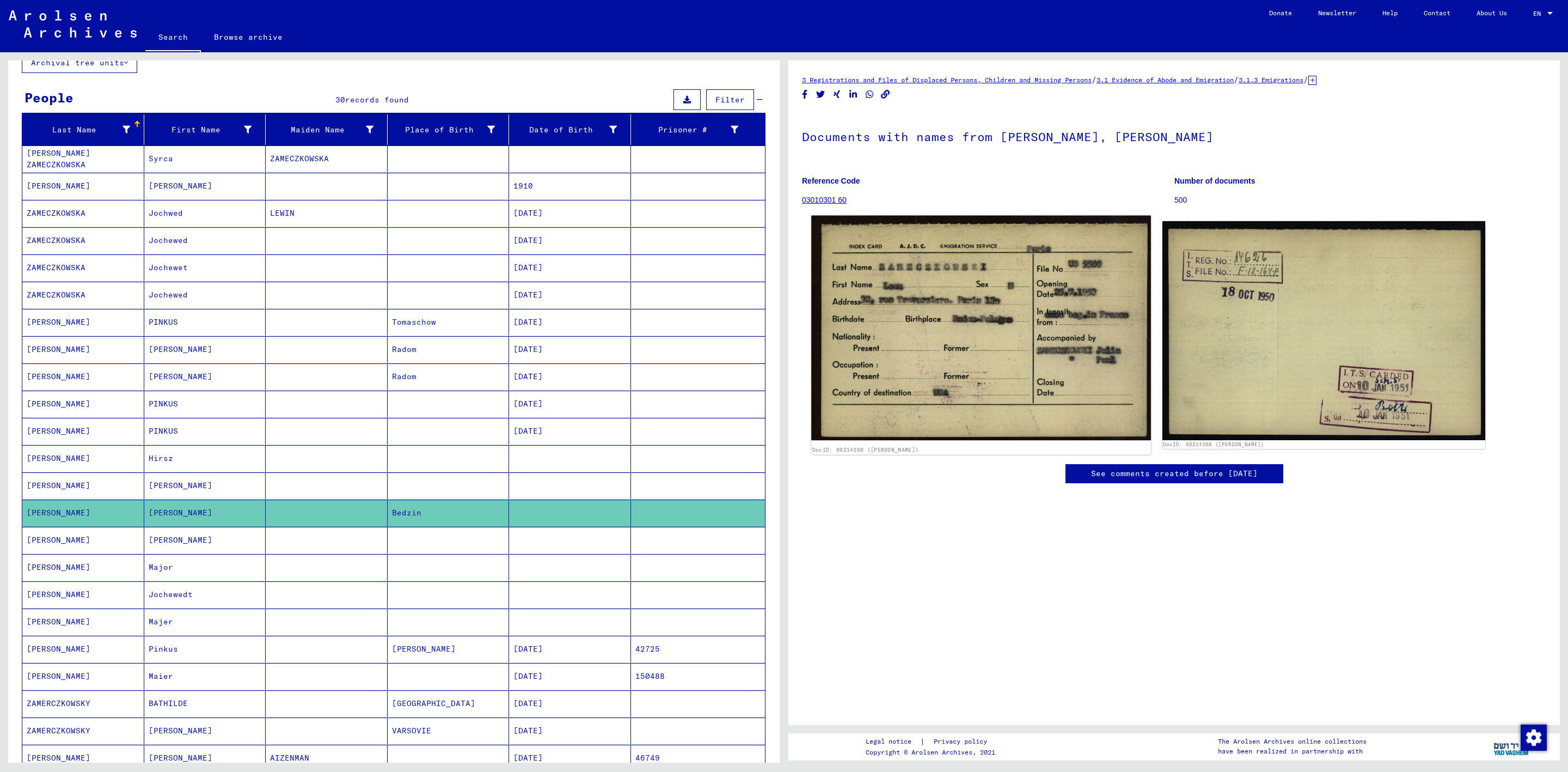
click at [1017, 335] on img at bounding box center [981, 328] width 339 height 224
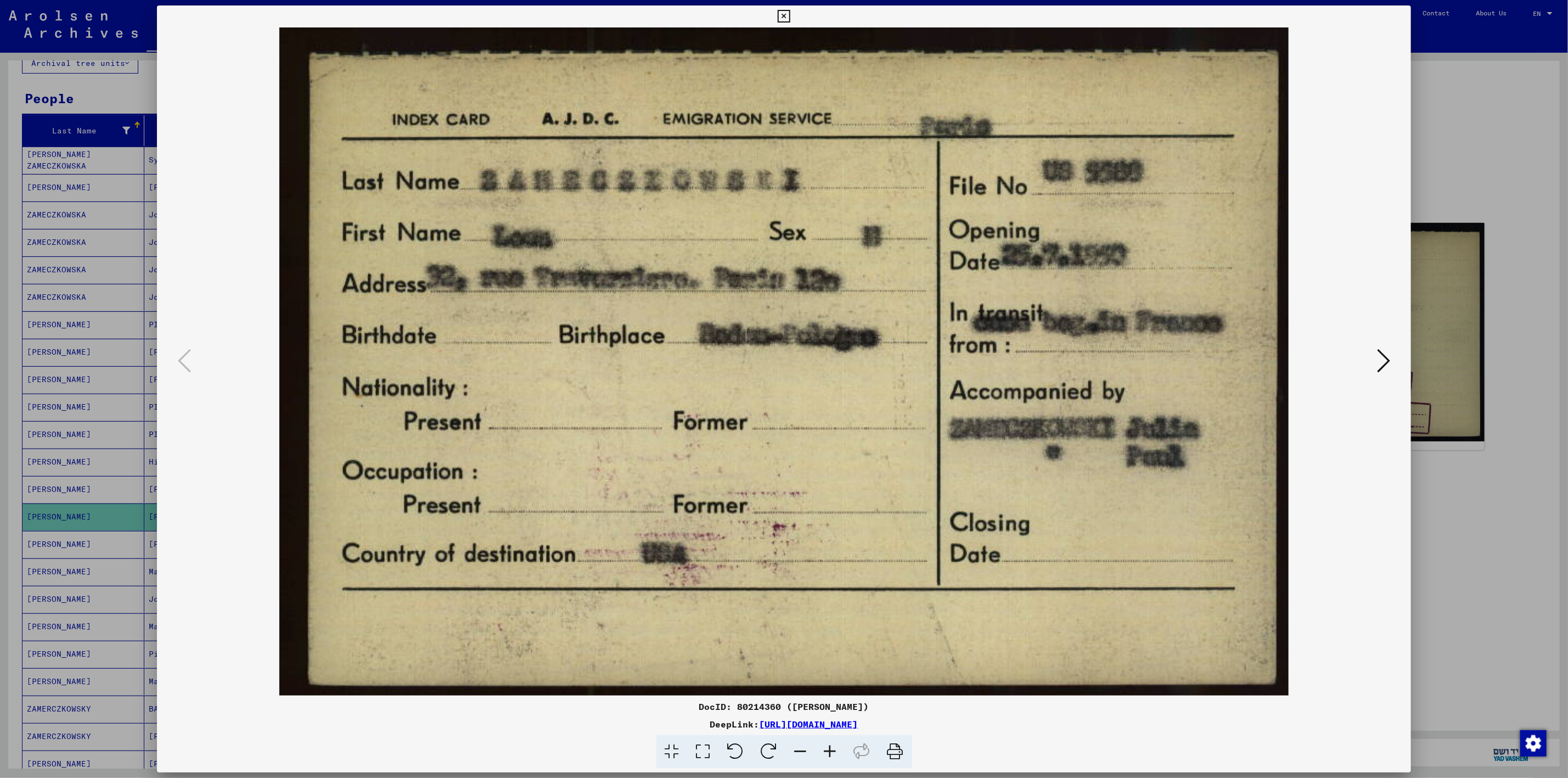
drag, startPoint x: 922, startPoint y: 718, endPoint x: 640, endPoint y: 706, distance: 282.3
click at [640, 706] on div "DocID: 80214360 ([PERSON_NAME]) DeepLink: [URL][DOMAIN_NAME]" at bounding box center [784, 734] width 1255 height 69
copy div "DocID: 80214360 ([PERSON_NAME]) DeepLink: [URL][DOMAIN_NAME]"
click at [1428, 158] on div at bounding box center [784, 389] width 1568 height 778
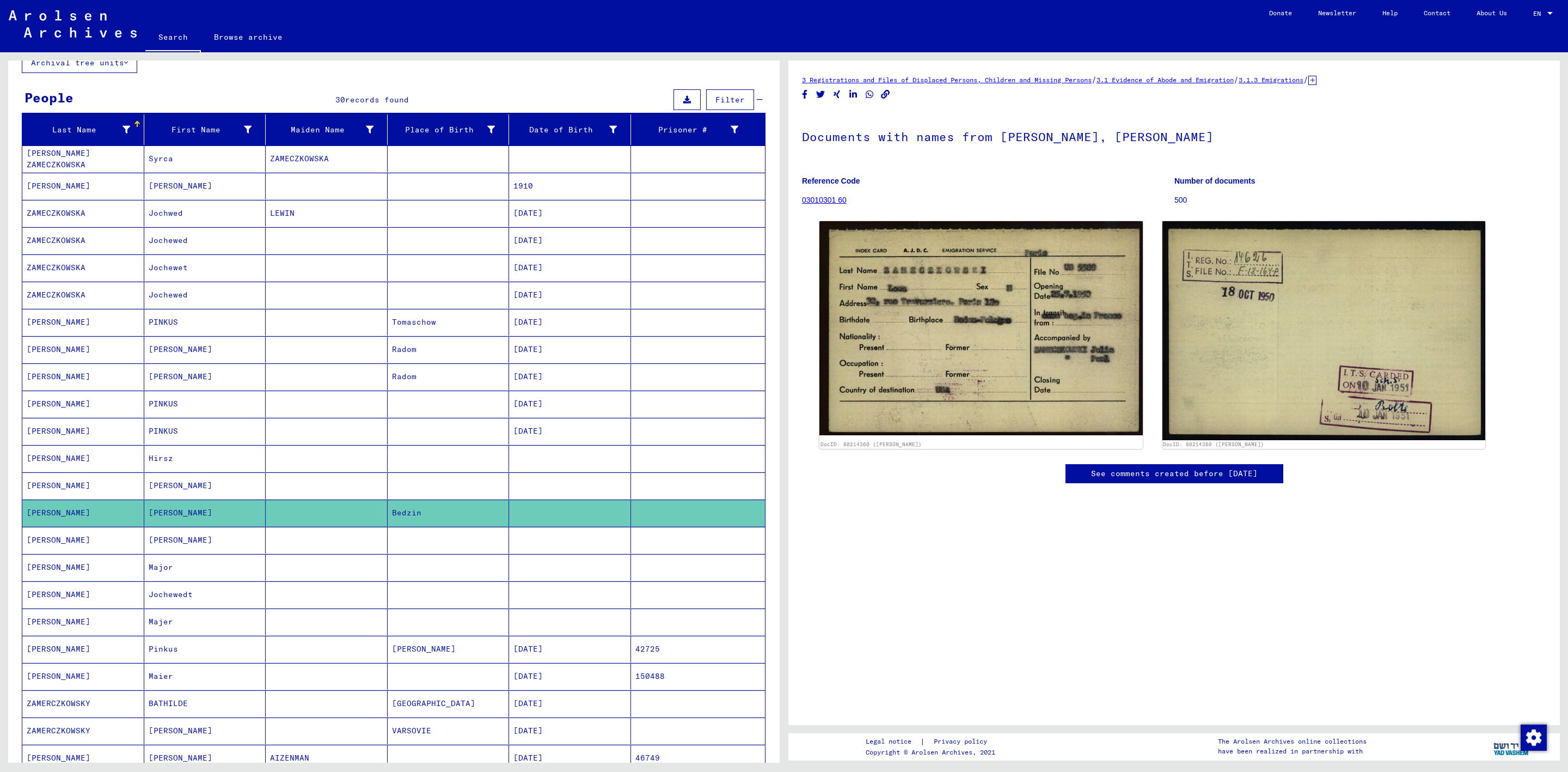
click at [276, 552] on mat-cell at bounding box center [327, 540] width 122 height 27
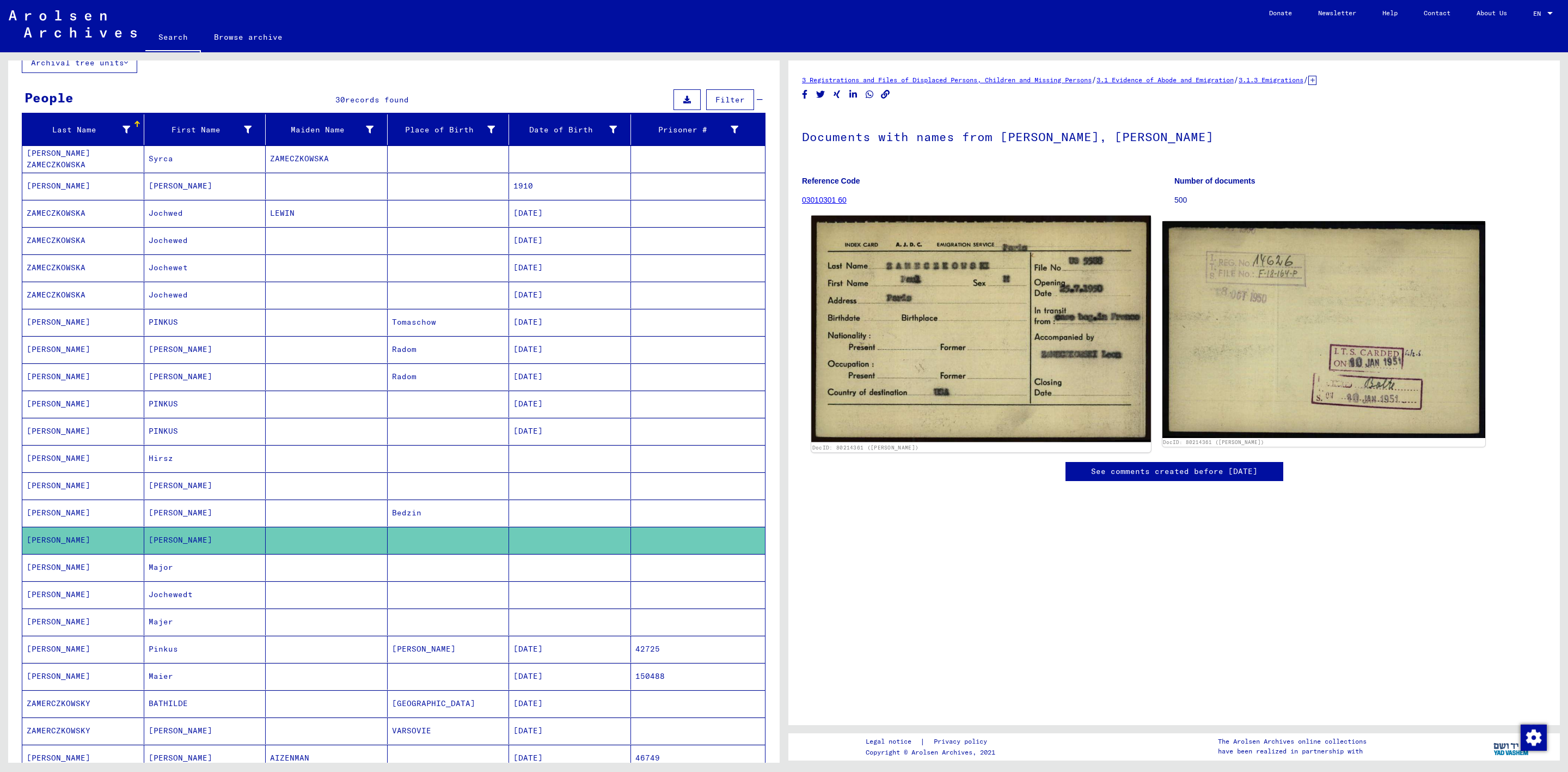
click at [1071, 386] on img at bounding box center [981, 329] width 339 height 226
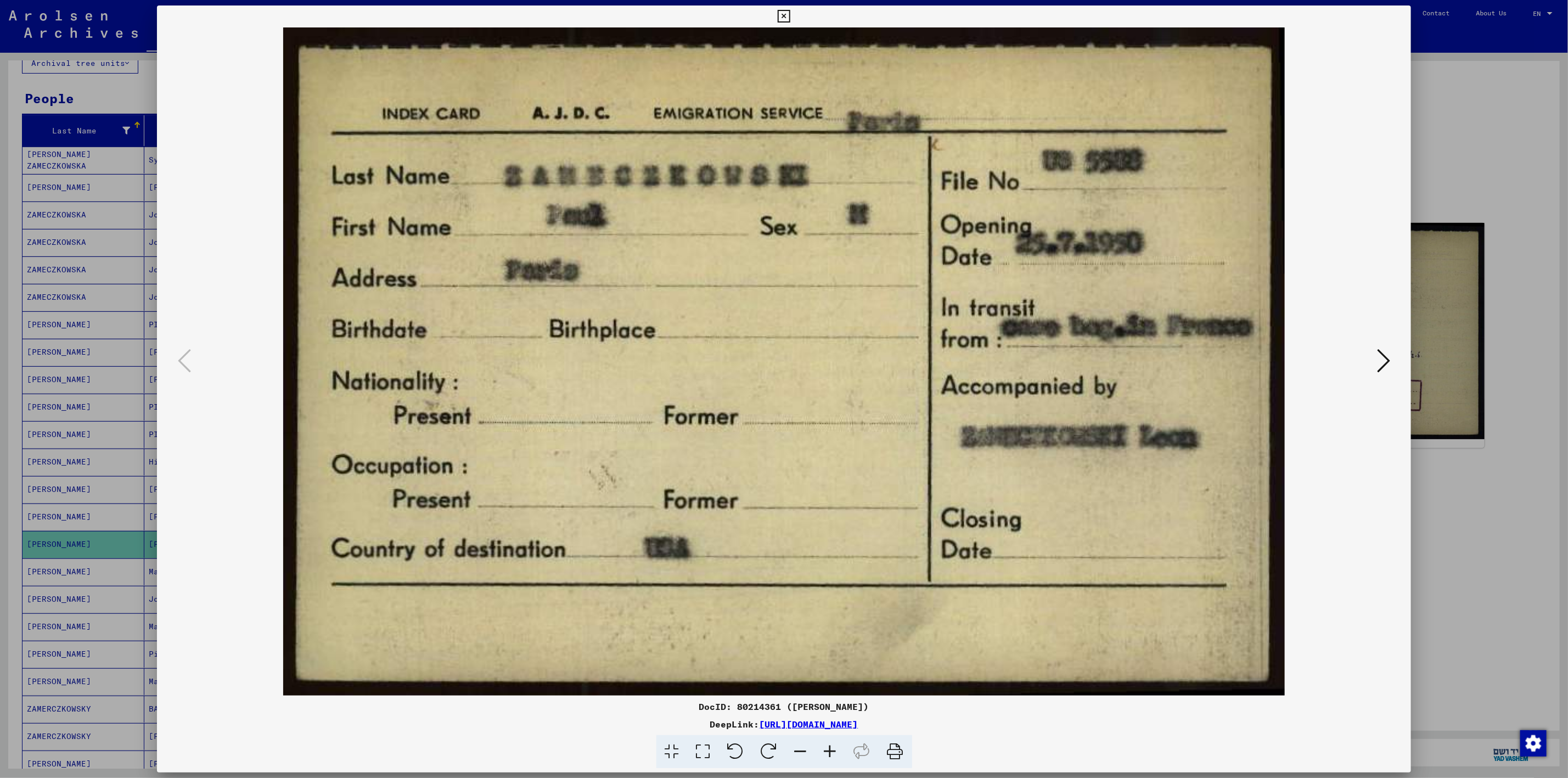
drag, startPoint x: 964, startPoint y: 722, endPoint x: 654, endPoint y: 712, distance: 310.2
click at [654, 712] on div "DocID: 80214361 ([PERSON_NAME]) DeepLink: [URL][DOMAIN_NAME]" at bounding box center [784, 734] width 1255 height 69
click at [1483, 156] on div at bounding box center [784, 389] width 1568 height 778
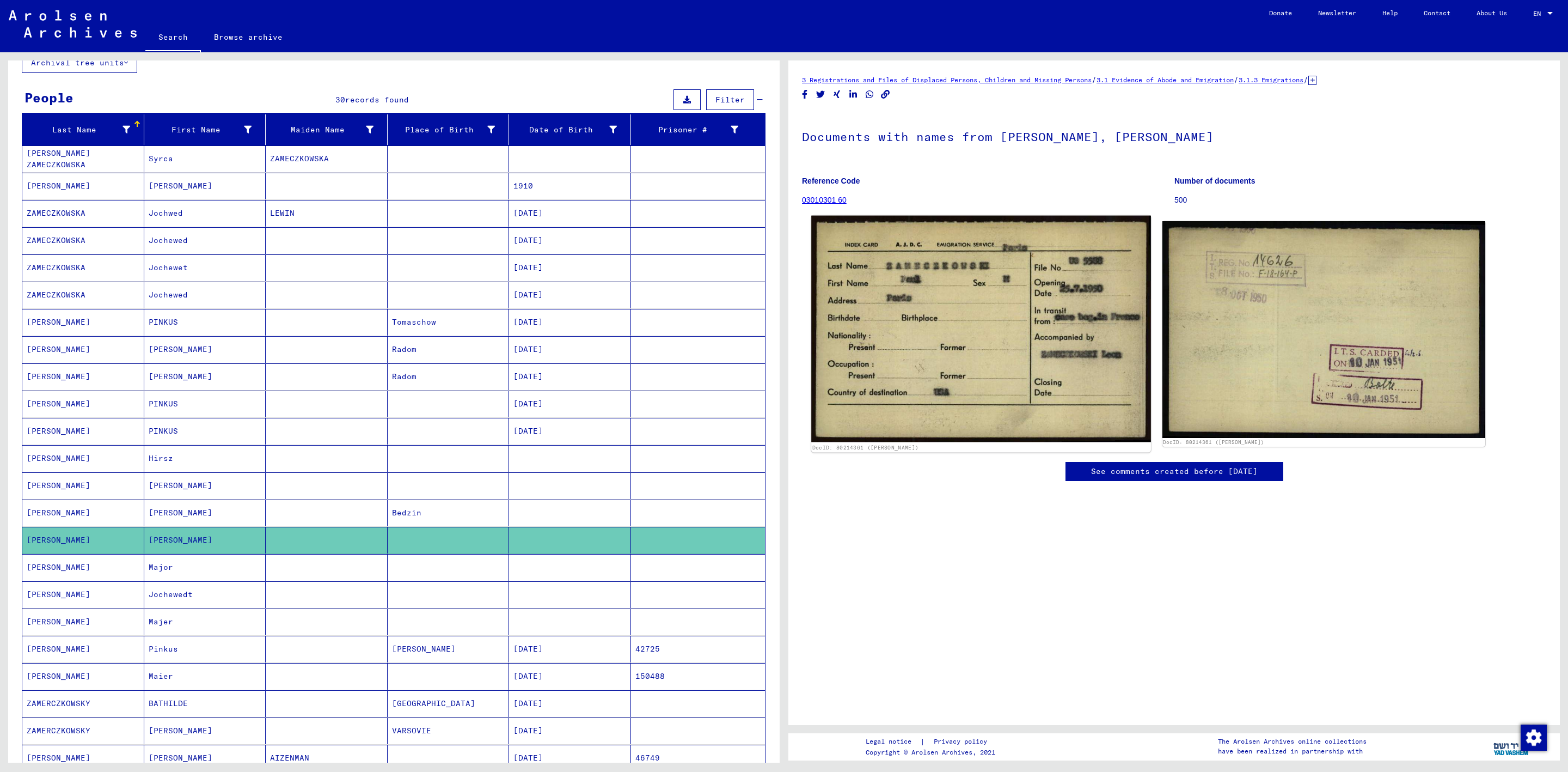
click at [980, 304] on img at bounding box center [981, 329] width 339 height 226
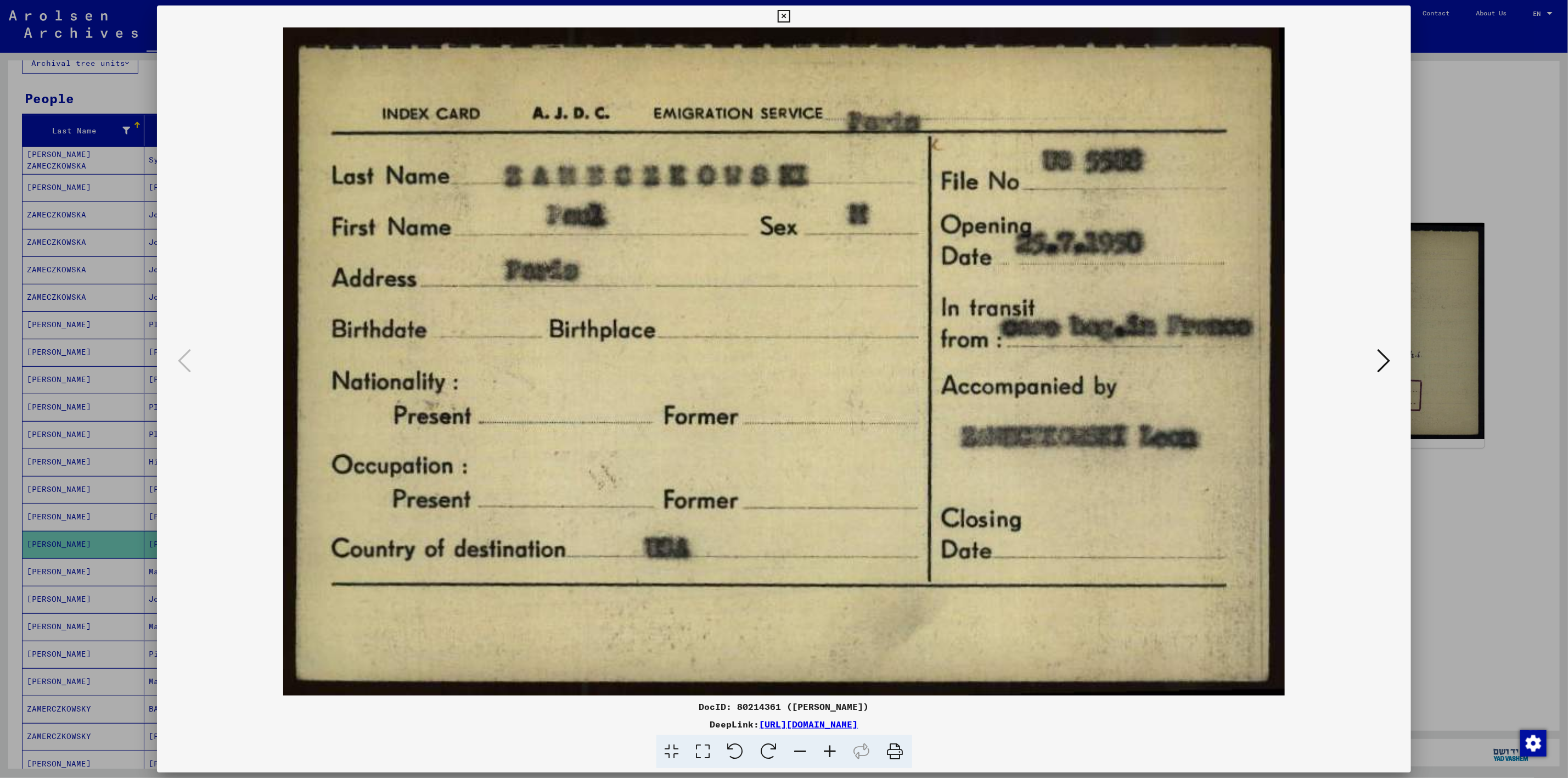
click at [1458, 159] on div at bounding box center [784, 389] width 1568 height 778
